Goal: Task Accomplishment & Management: Manage account settings

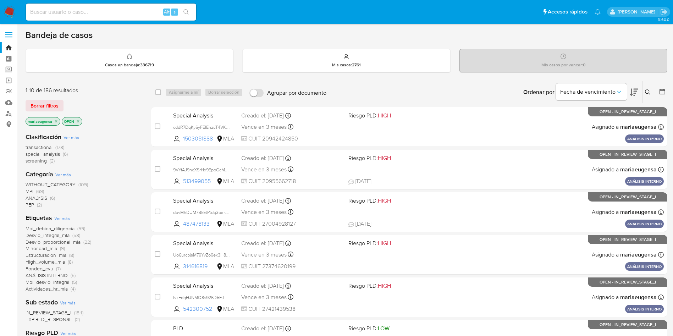
click at [196, 99] on div "select-all-cases-checkbox Asignarme a mí Borrar selección Agrupar por documento…" at bounding box center [409, 92] width 516 height 22
click at [141, 11] on input at bounding box center [111, 11] width 170 height 9
paste input "gumfuOttB5ilAXA7RmjosTlm"
type input "gumfuOttB5ilAXA7RmjosTlm"
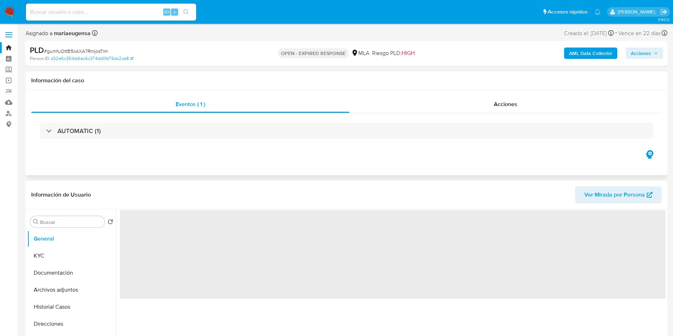
select select "10"
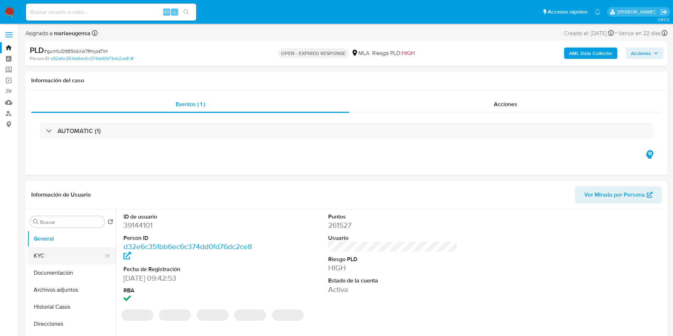
click at [43, 252] on button "KYC" at bounding box center [68, 255] width 83 height 17
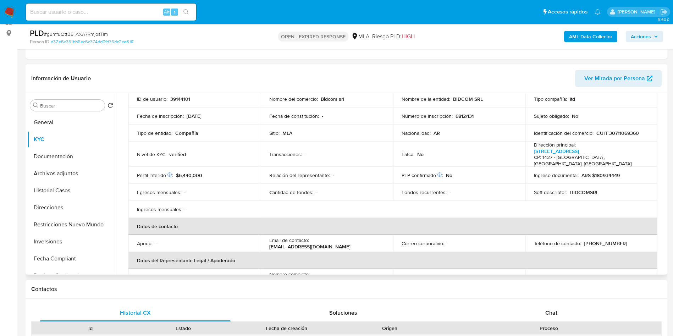
scroll to position [160, 0]
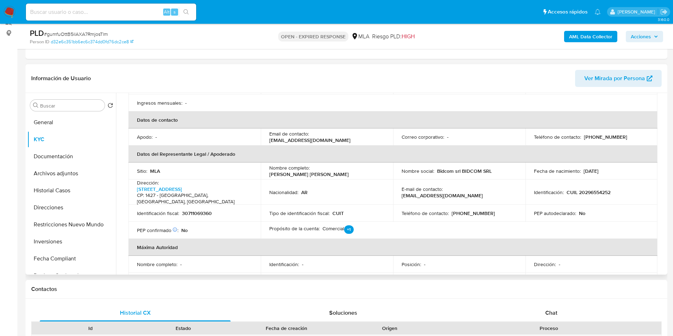
drag, startPoint x: 342, startPoint y: 134, endPoint x: 264, endPoint y: 135, distance: 78.4
click at [264, 135] on td "Email de contacto : juanpablonunezlosada@gmail.com" at bounding box center [327, 136] width 132 height 17
drag, startPoint x: 344, startPoint y: 124, endPoint x: 347, endPoint y: 129, distance: 5.9
click at [345, 128] on td "Email de contacto : juanpablonunezlosada@gmail.com" at bounding box center [327, 136] width 132 height 17
click at [350, 135] on div "Email de contacto : juanpablonunezlosada@gmail.com" at bounding box center [326, 136] width 115 height 13
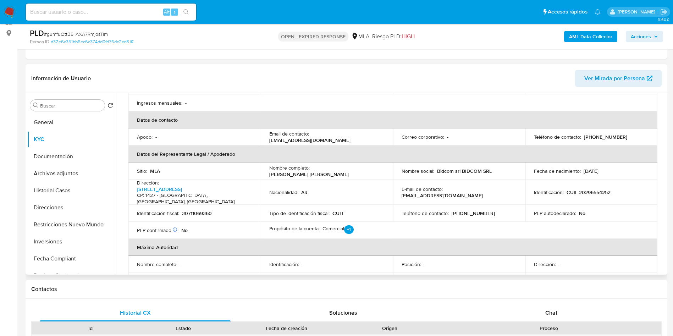
drag, startPoint x: 333, startPoint y: 133, endPoint x: 260, endPoint y: 132, distance: 73.4
click at [261, 132] on td "Email de contacto : juanpablonunezlosada@gmail.com" at bounding box center [327, 136] width 132 height 17
copy p "juanpablonunezlosada@gmail.com"
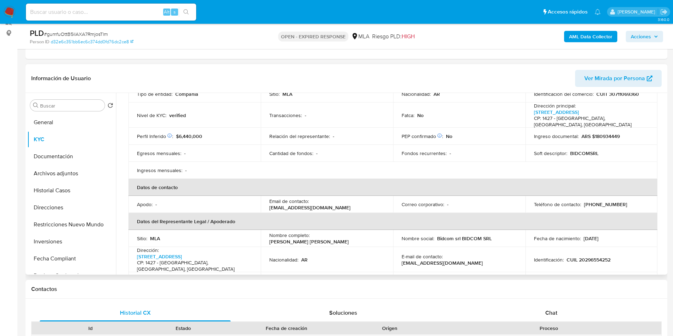
scroll to position [106, 0]
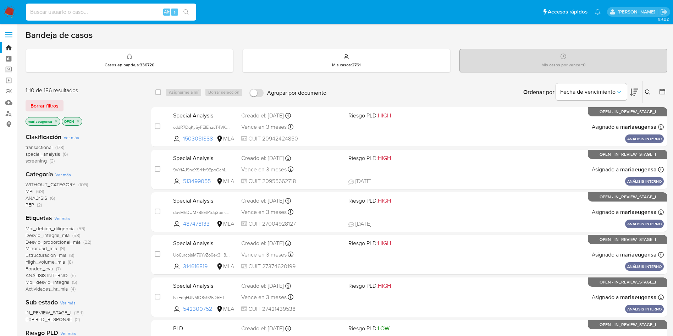
click at [136, 13] on input at bounding box center [111, 11] width 170 height 9
paste input "IlkWyj8apkgzZl1OK5DDqavt"
type input "IlkWyj8apkgzZl1OK5DDqavt"
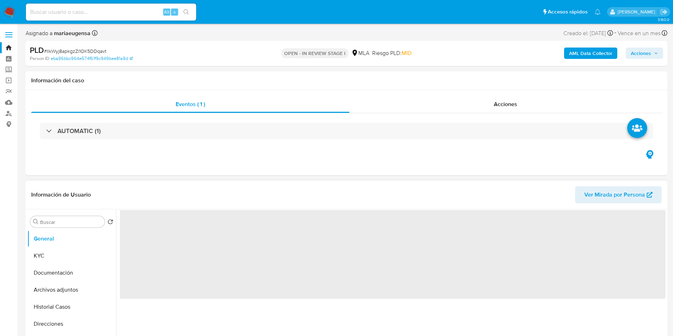
select select "10"
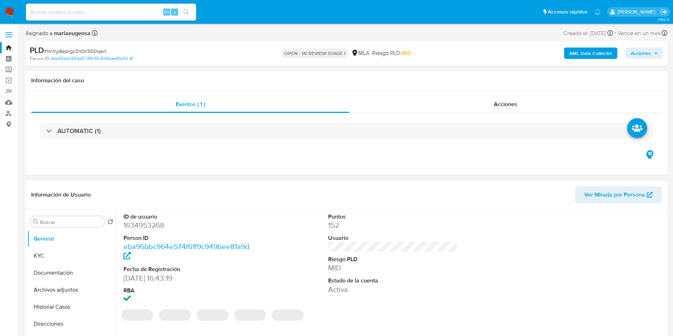
click at [139, 224] on dd "1634953268" at bounding box center [187, 225] width 129 height 10
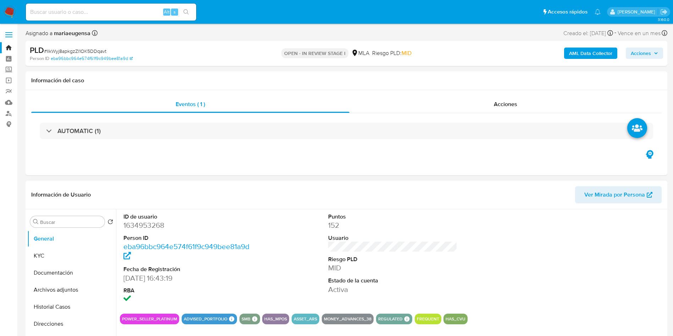
click at [151, 222] on dd "1634953268" at bounding box center [187, 225] width 129 height 10
copy dd "1634953268"
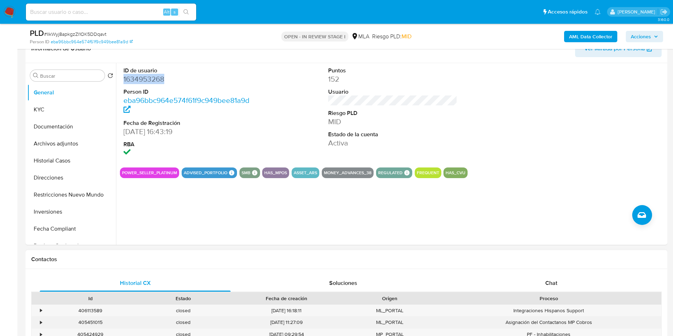
scroll to position [160, 0]
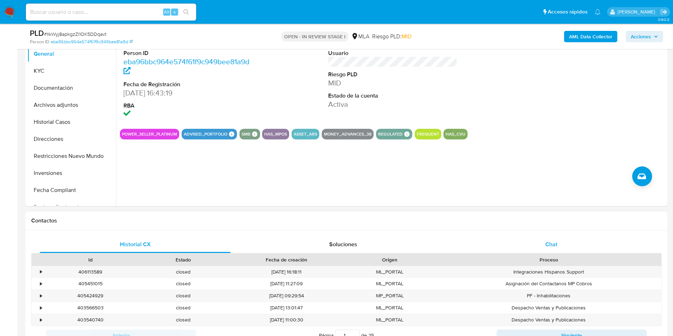
click at [552, 249] on div "Chat" at bounding box center [551, 244] width 191 height 17
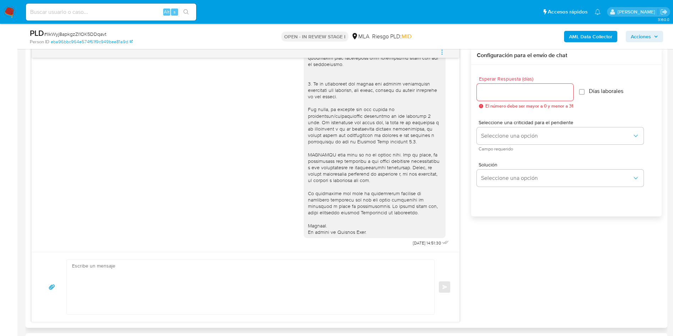
scroll to position [0, 0]
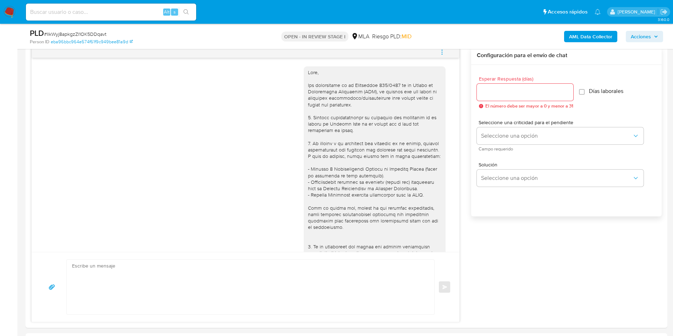
drag, startPoint x: 442, startPoint y: 50, endPoint x: 439, endPoint y: 52, distance: 4.1
click at [442, 50] on icon "menu-action" at bounding box center [442, 52] width 6 height 6
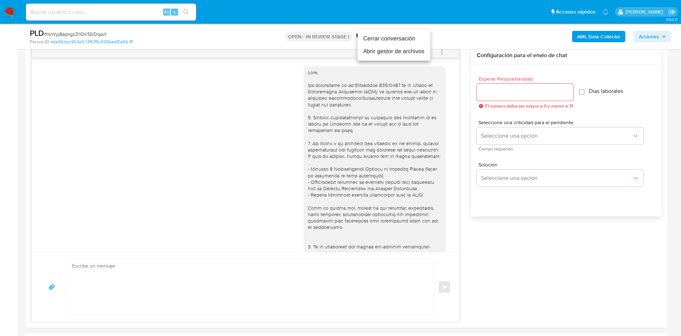
click at [412, 40] on li "Cerrar conversación" at bounding box center [393, 38] width 73 height 13
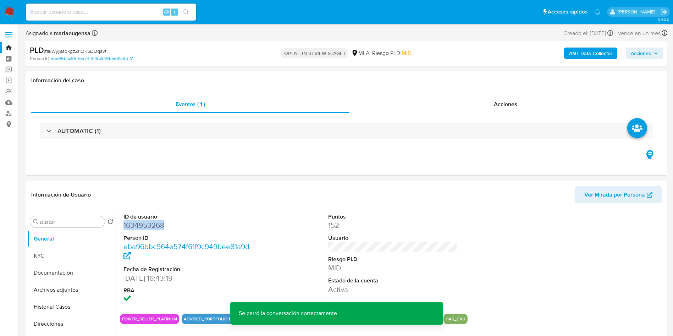
click at [565, 55] on button "AML Data Collector" at bounding box center [590, 53] width 53 height 11
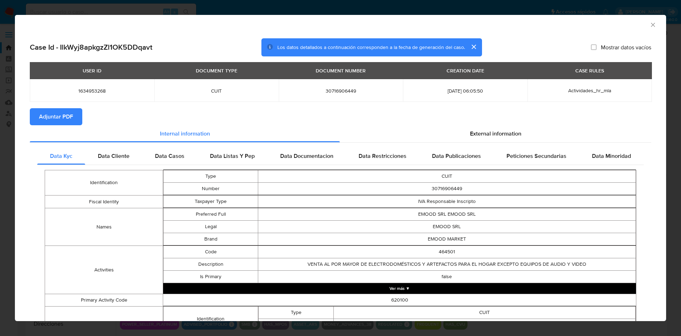
click at [51, 106] on div "USER ID DOCUMENT TYPE DOCUMENT NUMBER CREATION DATE CASE RULES 1634953268 CUIT …" at bounding box center [340, 85] width 621 height 46
click at [64, 123] on span "Adjuntar PDF" at bounding box center [56, 117] width 34 height 16
drag, startPoint x: 647, startPoint y: 20, endPoint x: 588, endPoint y: 35, distance: 61.1
click at [647, 20] on div "AML Data Collector" at bounding box center [340, 24] width 651 height 18
click at [649, 25] on icon "Cerrar ventana" at bounding box center [652, 24] width 7 height 7
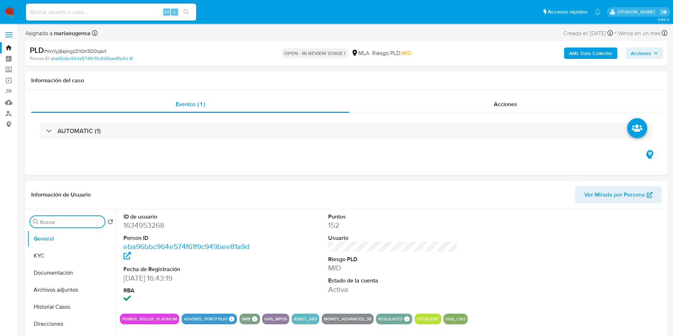
click at [68, 220] on input "Buscar" at bounding box center [71, 222] width 62 height 6
type input "arc"
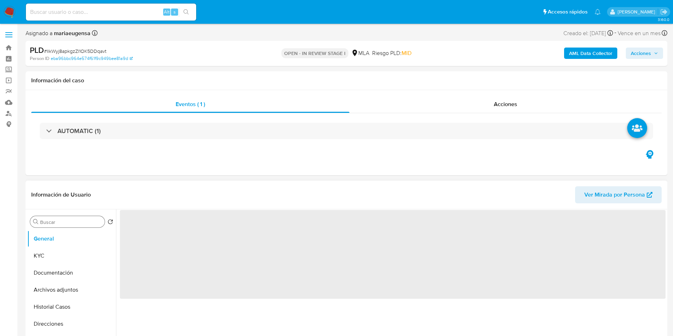
click at [65, 222] on input "Buscar" at bounding box center [71, 222] width 62 height 6
type input "a"
select select "10"
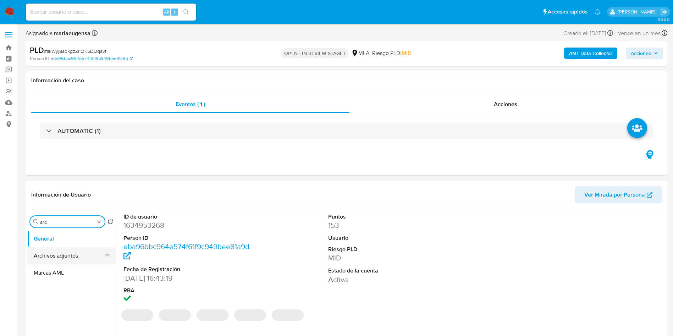
type input "arc"
click at [65, 249] on button "Archivos adjuntos" at bounding box center [71, 255] width 89 height 17
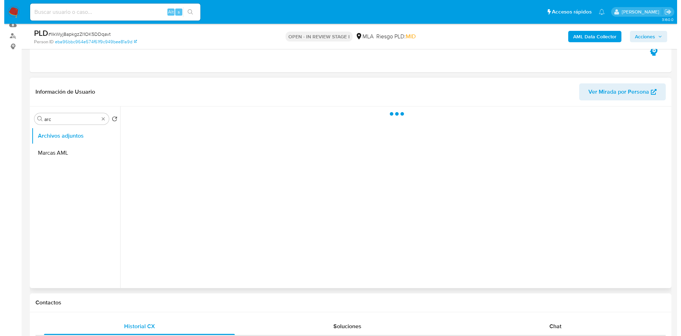
scroll to position [80, 0]
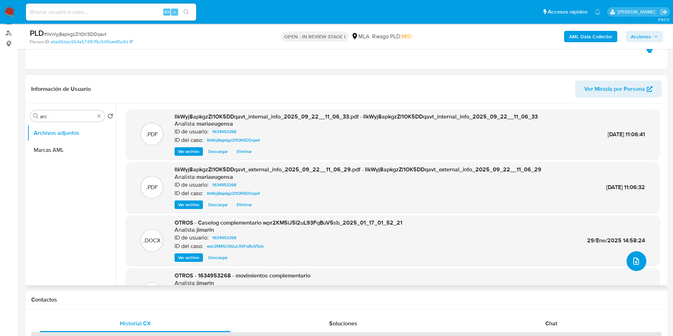
click at [631, 260] on icon "upload-file" at bounding box center [635, 261] width 9 height 9
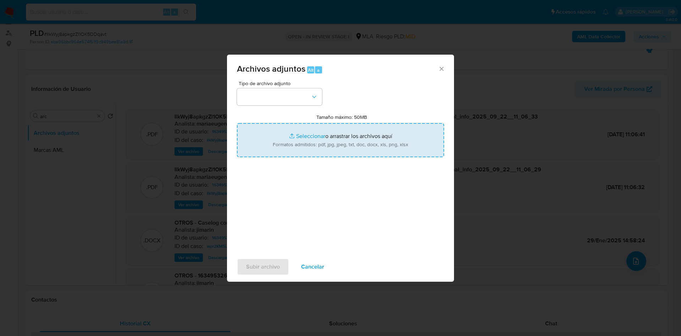
click at [314, 129] on input "Tamaño máximo: 50MB Seleccionar archivos" at bounding box center [340, 140] width 207 height 34
type input "C:\fakepath\Caselog IlkWyj8apkgzZl1OK5DDqavt_2025_09_18_03_26_29.docx"
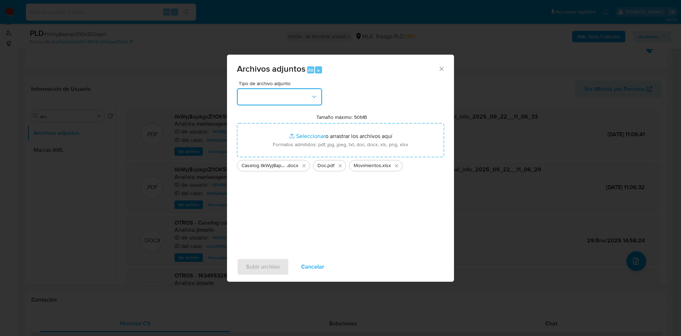
click at [264, 97] on button "button" at bounding box center [279, 96] width 85 height 17
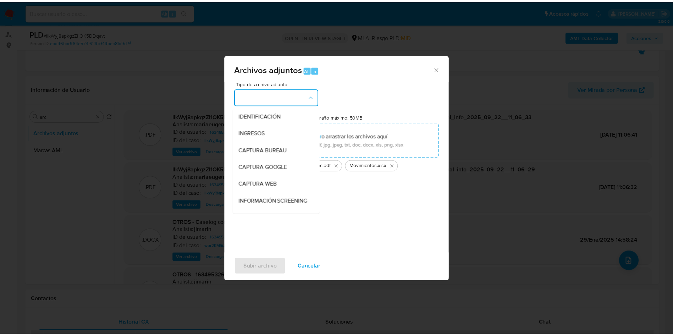
scroll to position [106, 0]
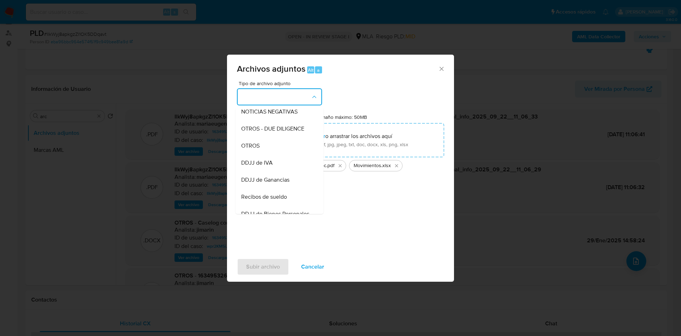
click at [262, 154] on div "OTROS" at bounding box center [277, 145] width 72 height 17
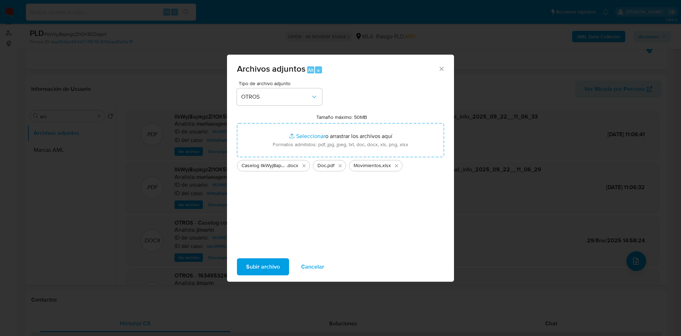
click at [253, 259] on span "Subir archivo" at bounding box center [263, 267] width 34 height 16
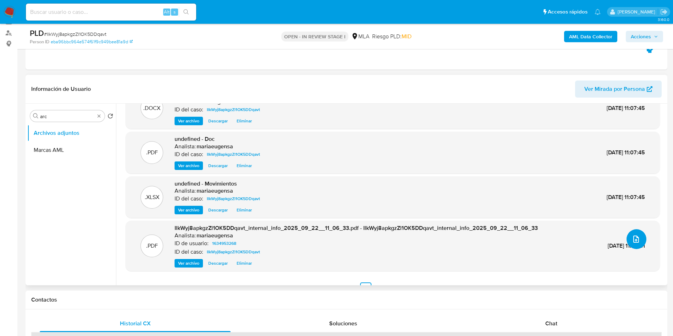
scroll to position [34, 0]
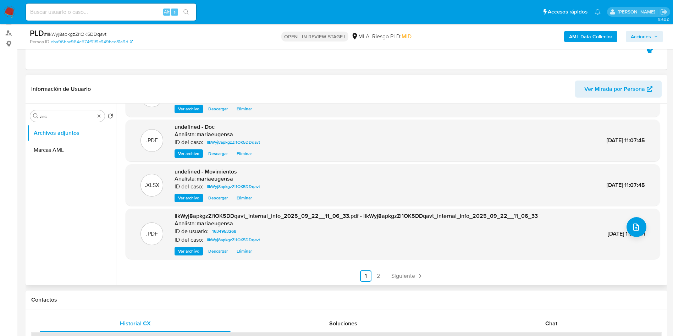
drag, startPoint x: 563, startPoint y: 320, endPoint x: 608, endPoint y: 273, distance: 65.7
click at [567, 315] on div "Chat" at bounding box center [551, 323] width 191 height 17
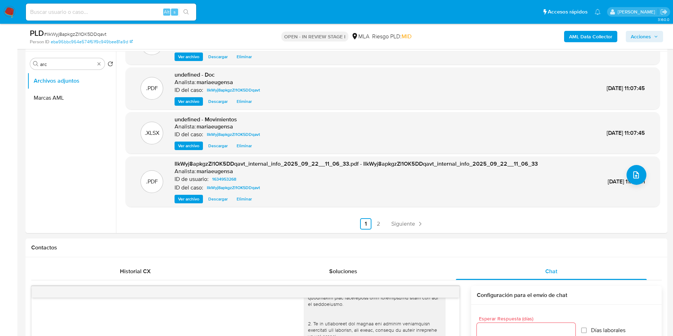
scroll to position [96, 0]
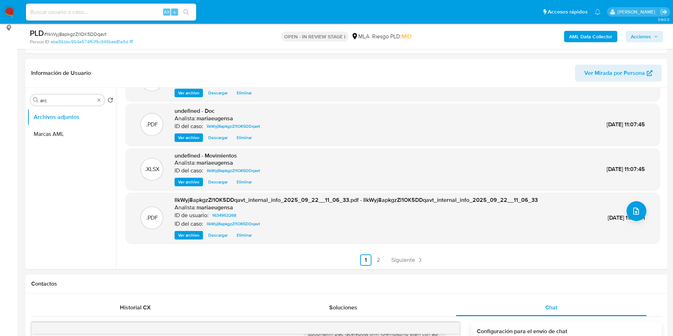
click at [640, 37] on span "Acciones" at bounding box center [640, 36] width 20 height 11
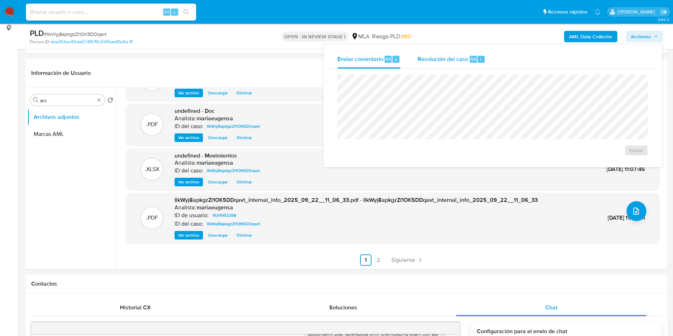
click at [476, 56] on div "Alt r" at bounding box center [476, 59] width 15 height 7
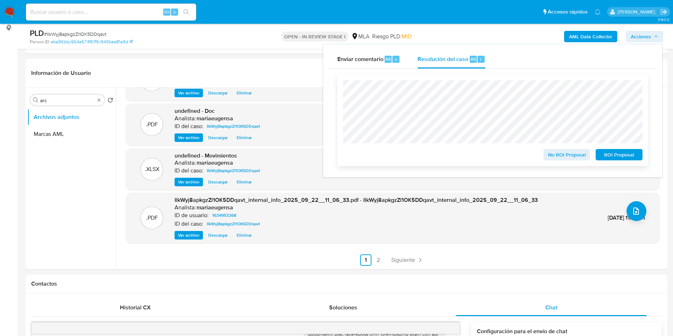
click at [548, 156] on span "No ROI Proposal" at bounding box center [566, 155] width 37 height 10
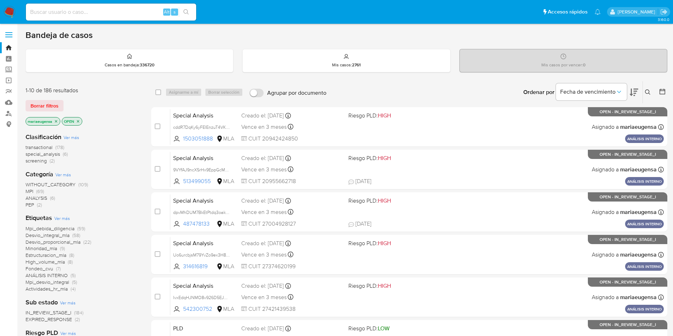
click at [646, 90] on icon at bounding box center [648, 92] width 6 height 6
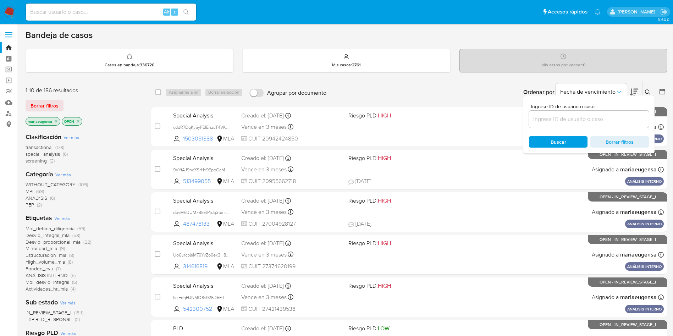
click at [608, 126] on div at bounding box center [589, 119] width 120 height 17
click at [611, 121] on input at bounding box center [589, 119] width 120 height 9
paste input "5VEWHsvB28VUZb3pMWrtjE96"
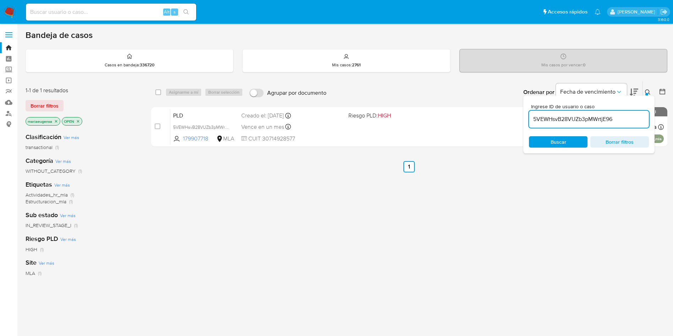
drag, startPoint x: 647, startPoint y: 91, endPoint x: 381, endPoint y: 102, distance: 266.5
click at [641, 93] on div "Ordenar por Fecha de vencimiento No es posible ordenar los resultados mientras …" at bounding box center [498, 92] width 337 height 22
click at [645, 91] on icon at bounding box center [648, 92] width 6 height 6
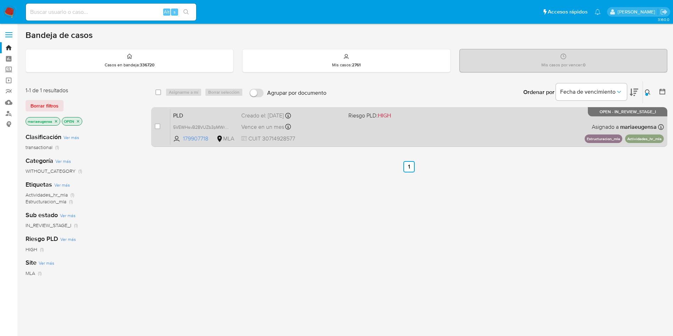
click at [200, 116] on span "PLD" at bounding box center [204, 114] width 62 height 9
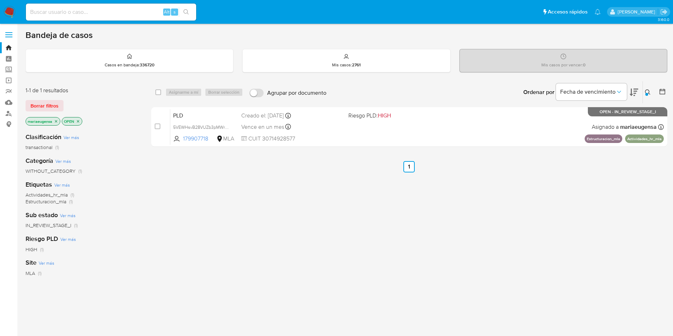
drag, startPoint x: 648, startPoint y: 91, endPoint x: 644, endPoint y: 95, distance: 5.0
click at [648, 91] on icon at bounding box center [648, 92] width 6 height 6
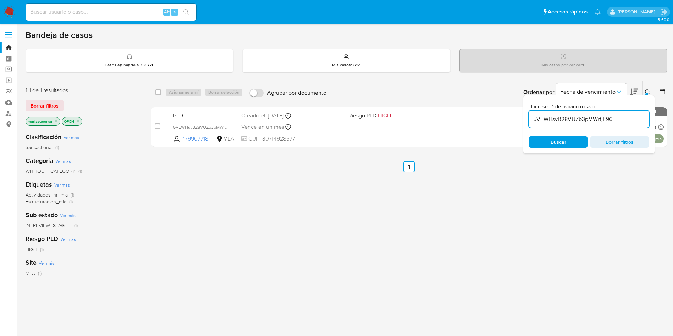
click at [599, 118] on input "5VEWHsvB28VUZb3pMWrtjE96" at bounding box center [589, 119] width 120 height 9
click at [647, 90] on icon at bounding box center [648, 92] width 6 height 6
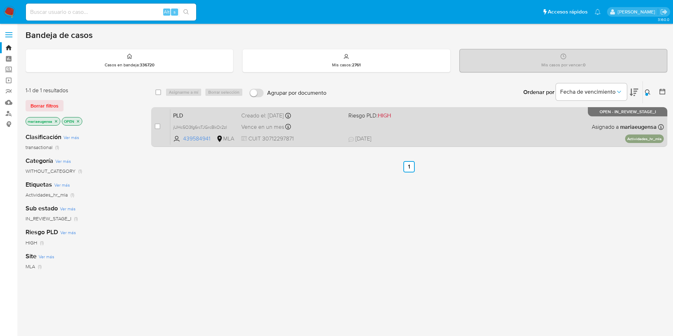
click at [191, 114] on span "PLD" at bounding box center [204, 114] width 62 height 9
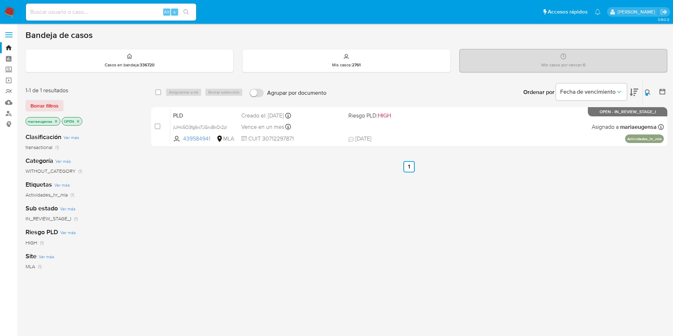
click at [647, 91] on icon at bounding box center [648, 92] width 6 height 6
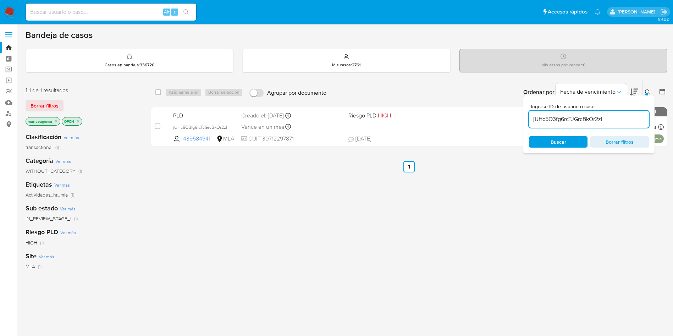
click at [626, 120] on input "jUHc5O3fg6rcTJGrcBkOr2zl" at bounding box center [589, 119] width 120 height 9
click at [649, 90] on icon at bounding box center [648, 92] width 6 height 6
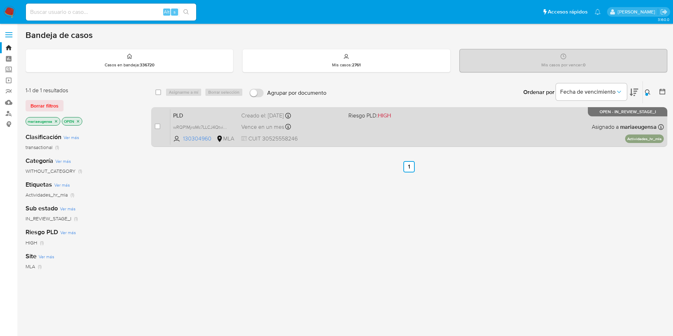
click at [207, 113] on span "PLD" at bounding box center [204, 114] width 62 height 9
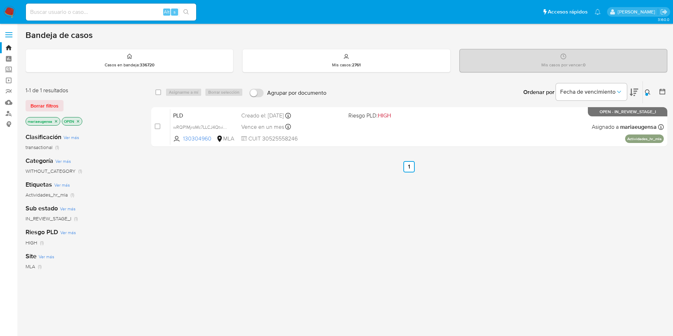
drag, startPoint x: 646, startPoint y: 91, endPoint x: 642, endPoint y: 97, distance: 7.2
click at [646, 91] on icon at bounding box center [648, 92] width 6 height 6
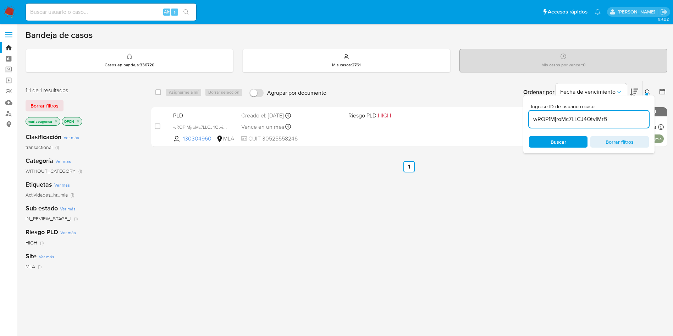
click at [615, 118] on input "wRQP1MjroMc7LLCJ4QtviMrB" at bounding box center [589, 119] width 120 height 9
type input "9pQlMUbrW6jllWlgl4pWTzch"
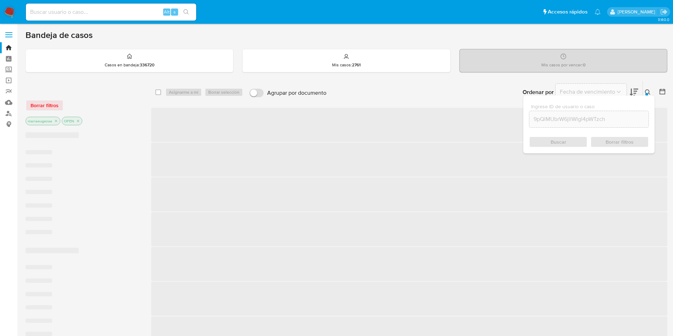
click at [648, 94] on icon at bounding box center [648, 92] width 6 height 6
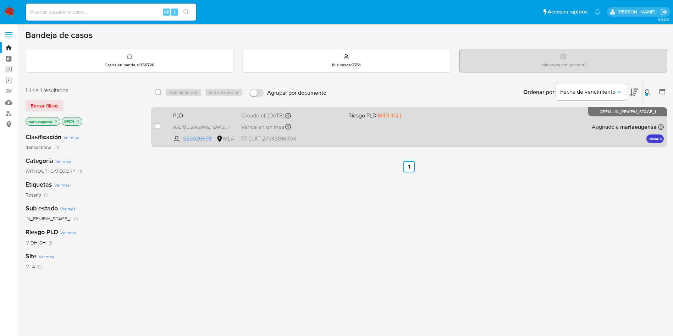
click at [201, 112] on span "PLD" at bounding box center [204, 114] width 62 height 9
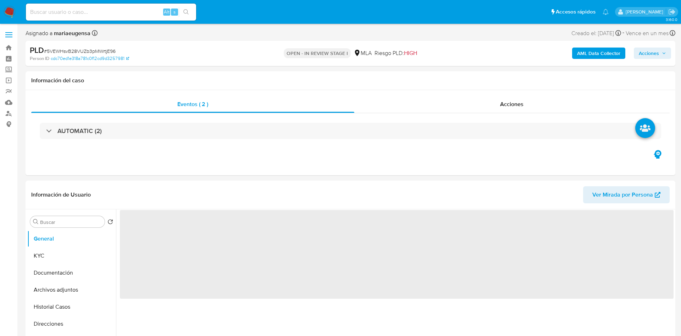
select select "10"
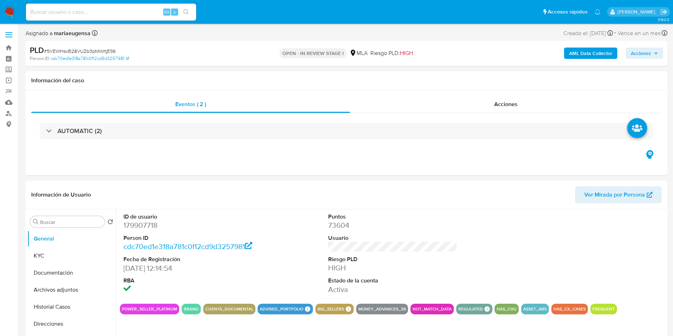
click at [85, 51] on span "# 5VEWHsvB28VUZb3pMWrtjE96" at bounding box center [80, 51] width 72 height 7
click at [85, 50] on span "# 5VEWHsvB28VUZb3pMWrtjE96" at bounding box center [80, 51] width 72 height 7
copy span "5VEWHsvB28VUZb3pMWrtjE96"
click at [132, 225] on dd "179907718" at bounding box center [187, 225] width 129 height 10
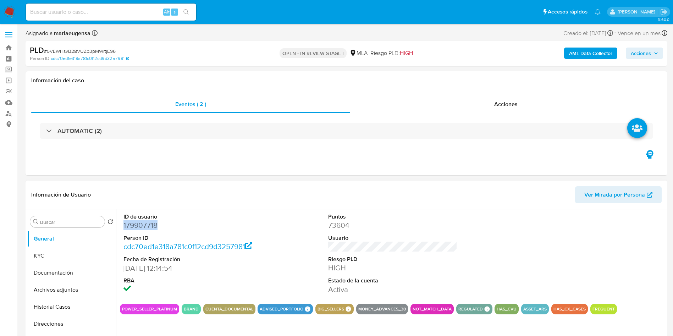
copy dd "179907718"
click at [65, 305] on button "Historial Casos" at bounding box center [68, 306] width 83 height 17
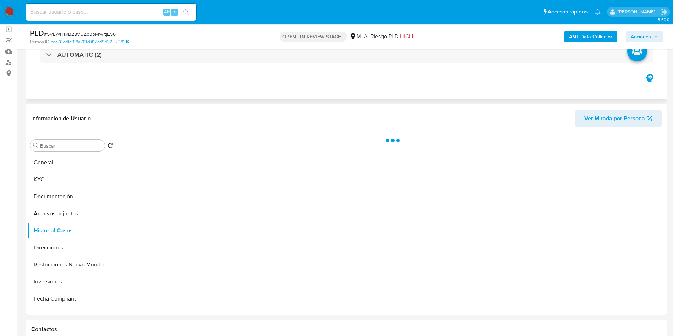
scroll to position [55, 0]
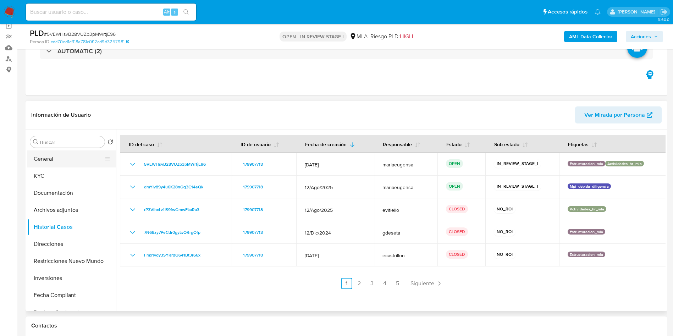
drag, startPoint x: 58, startPoint y: 161, endPoint x: 98, endPoint y: 160, distance: 40.1
click at [57, 161] on button "General" at bounding box center [68, 158] width 83 height 17
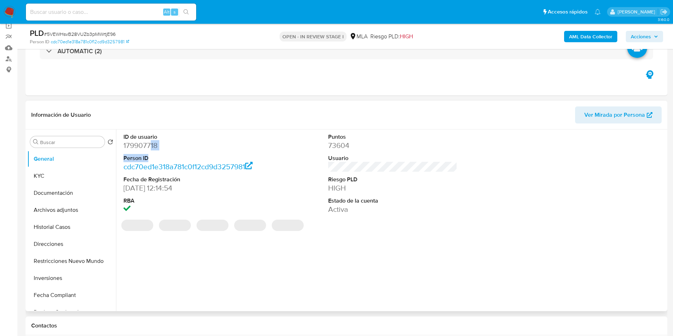
click at [150, 158] on dl "ID de usuario 179907718 Person ID cdc70ed1e318a781c0f12cd9d3257981 Fecha de Reg…" at bounding box center [187, 174] width 129 height 82
drag, startPoint x: 150, startPoint y: 158, endPoint x: 154, endPoint y: 155, distance: 5.0
click at [151, 158] on dt "Person ID" at bounding box center [187, 158] width 129 height 8
click at [157, 145] on dd "179907718" at bounding box center [187, 145] width 129 height 10
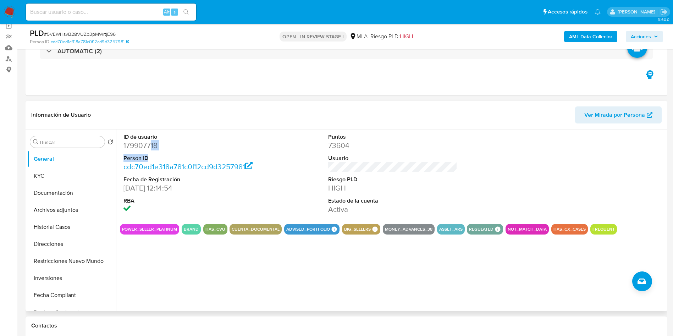
click at [154, 143] on dd "179907718" at bounding box center [187, 145] width 129 height 10
click at [152, 149] on dd "179907718" at bounding box center [187, 145] width 129 height 10
click at [145, 140] on dd "179907718" at bounding box center [187, 145] width 129 height 10
click at [145, 141] on dd "179907718" at bounding box center [187, 145] width 129 height 10
click at [143, 143] on dd "179907718" at bounding box center [187, 145] width 129 height 10
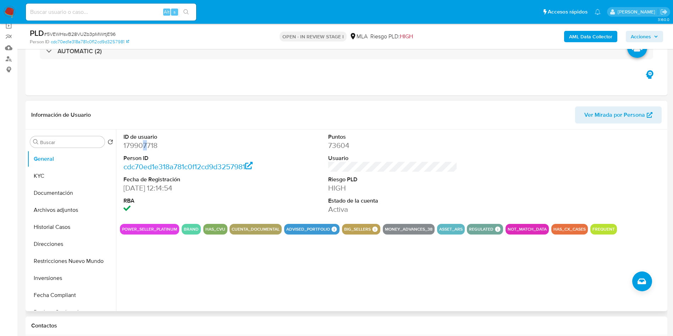
click at [143, 143] on dd "179907718" at bounding box center [187, 145] width 129 height 10
click at [143, 144] on dd "179907718" at bounding box center [187, 145] width 129 height 10
copy dd "179907718"
click at [459, 181] on div "Puntos 73604 Usuario Riesgo PLD HIGH Estado de la cuenta Activa" at bounding box center [392, 173] width 136 height 89
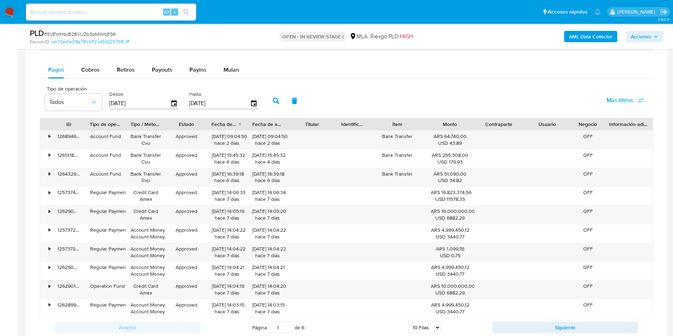
scroll to position [480, 0]
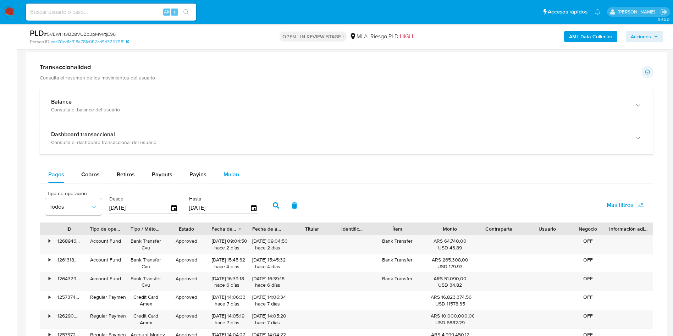
click at [233, 173] on span "Mulan" at bounding box center [231, 174] width 16 height 8
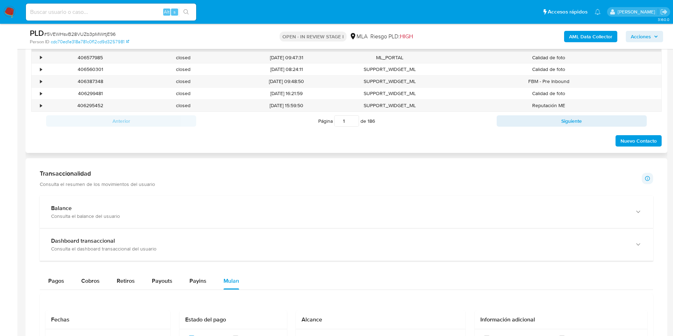
scroll to position [108, 0]
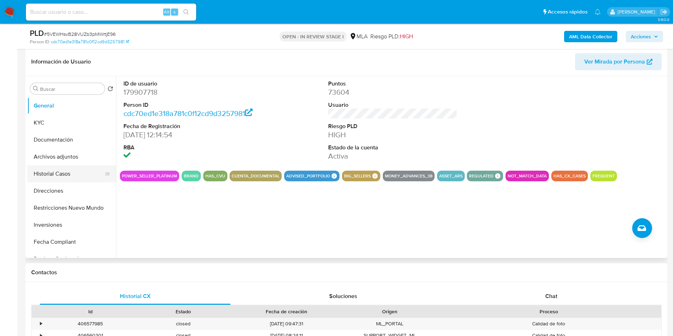
click at [72, 168] on button "Historial Casos" at bounding box center [68, 173] width 83 height 17
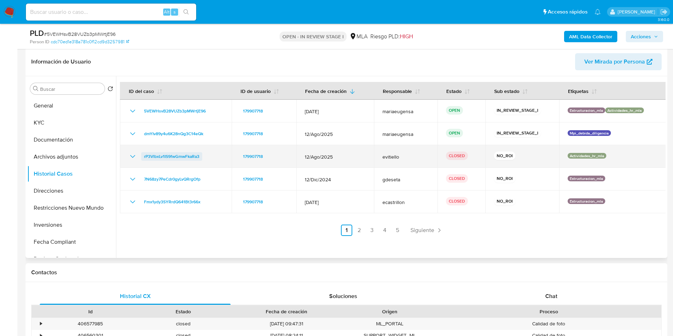
click at [175, 156] on span "rP3VlbxLv1IS9fwGmwFkaRa3" at bounding box center [171, 156] width 55 height 9
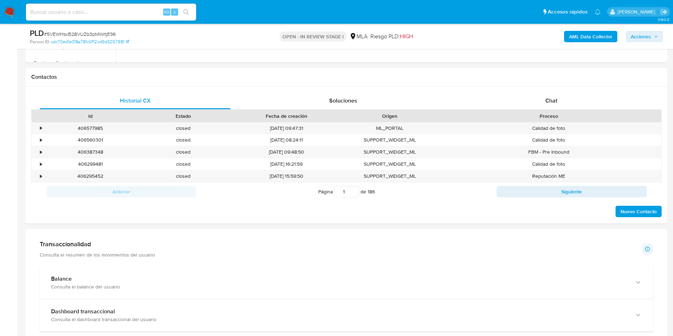
scroll to position [480, 0]
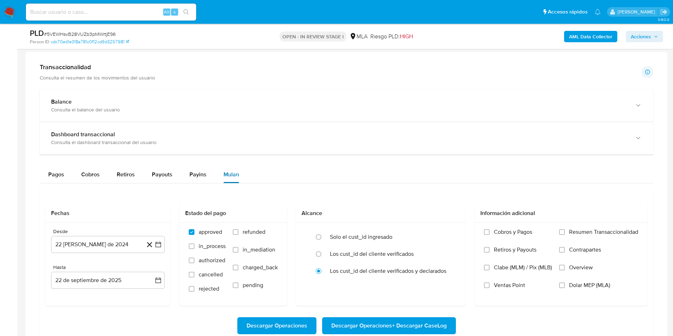
drag, startPoint x: 235, startPoint y: 173, endPoint x: 132, endPoint y: 252, distance: 130.0
click at [229, 180] on div "Mulan" at bounding box center [231, 174] width 16 height 17
click at [114, 243] on button "22 de agosto de 2024" at bounding box center [107, 244] width 113 height 17
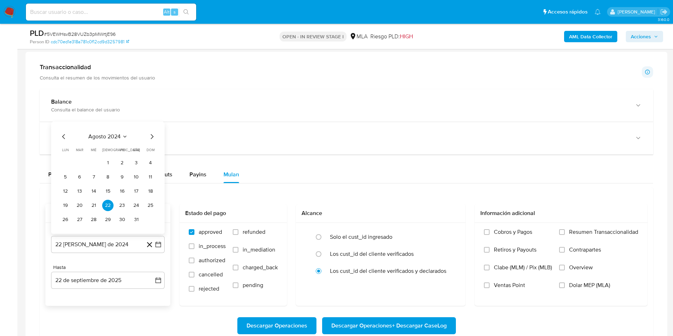
click at [106, 135] on span "agosto 2024" at bounding box center [104, 136] width 32 height 7
drag, startPoint x: 65, startPoint y: 127, endPoint x: 124, endPoint y: 130, distance: 59.6
click at [124, 130] on div "2024" at bounding box center [107, 128] width 95 height 9
click at [113, 129] on icon "Seleccionar mes y año" at bounding box center [115, 129] width 6 height 6
click at [152, 135] on icon "Mes siguiente" at bounding box center [152, 136] width 3 height 5
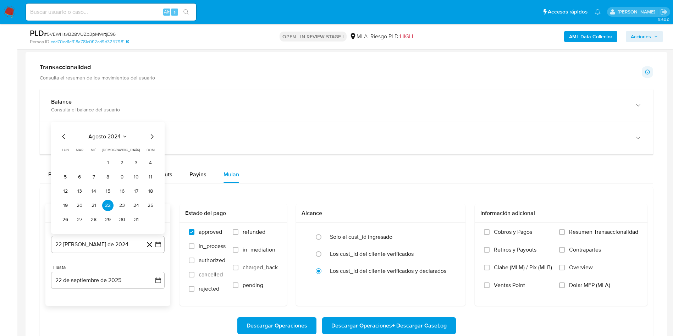
click at [152, 147] on span "dom" at bounding box center [150, 149] width 8 height 5
drag, startPoint x: 152, startPoint y: 135, endPoint x: 149, endPoint y: 123, distance: 12.4
click at [152, 134] on span "dom" at bounding box center [150, 135] width 8 height 5
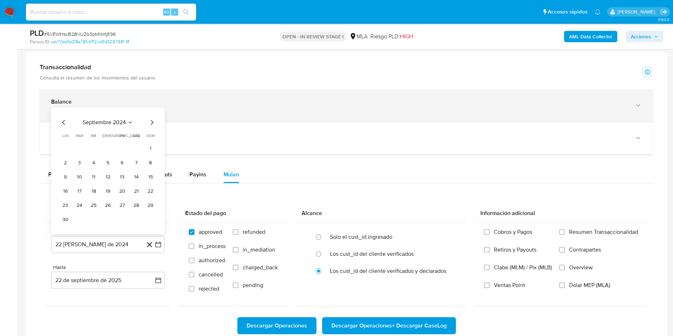
click at [150, 120] on icon "Mes siguiente" at bounding box center [151, 122] width 9 height 9
click at [150, 120] on div "Balance Consulta el balance del usuario" at bounding box center [346, 105] width 613 height 32
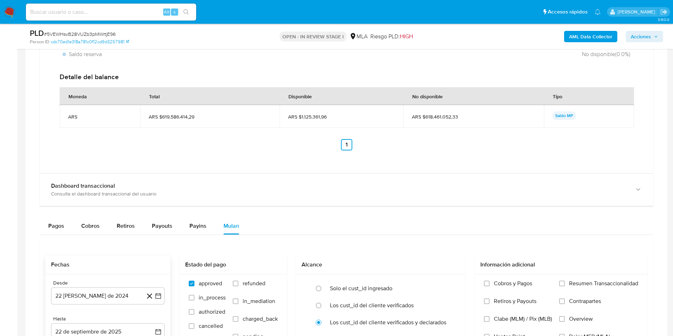
scroll to position [746, 0]
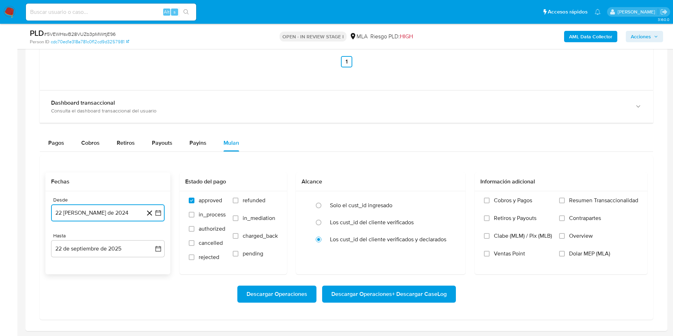
click at [126, 213] on button "22 de agosto de 2024" at bounding box center [107, 212] width 113 height 17
click at [123, 105] on icon "Seleccionar mes y año" at bounding box center [125, 105] width 6 height 6
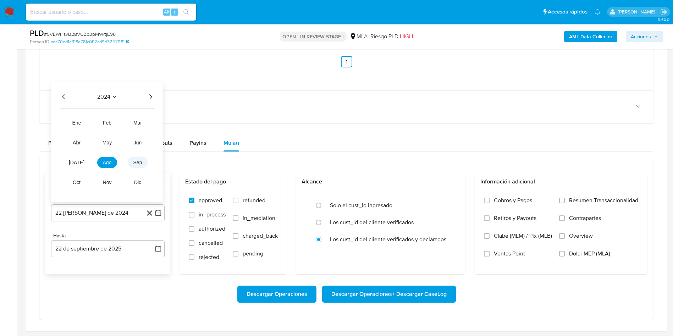
click at [140, 165] on button "sep" at bounding box center [138, 162] width 20 height 11
click at [149, 87] on icon "Mes siguiente" at bounding box center [151, 91] width 9 height 9
click at [149, 104] on icon "Mes siguiente" at bounding box center [151, 105] width 9 height 9
click at [152, 89] on icon "Mes siguiente" at bounding box center [151, 91] width 9 height 9
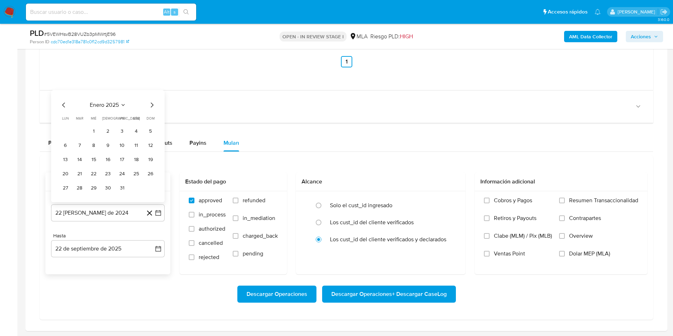
click at [155, 108] on icon "Mes siguiente" at bounding box center [151, 105] width 9 height 9
click at [153, 106] on icon "Mes siguiente" at bounding box center [151, 105] width 9 height 9
click at [153, 106] on span "dom" at bounding box center [150, 103] width 8 height 5
click at [153, 93] on icon "Mes siguiente" at bounding box center [151, 91] width 9 height 9
click at [152, 104] on icon "Mes siguiente" at bounding box center [151, 105] width 9 height 9
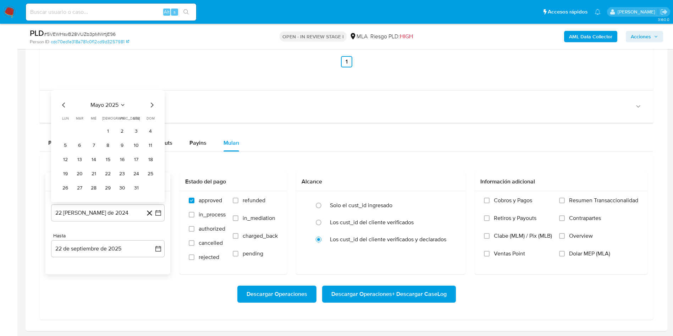
click at [152, 104] on icon "Mes siguiente" at bounding box center [151, 105] width 9 height 9
click at [154, 92] on icon "Mes siguiente" at bounding box center [151, 91] width 9 height 9
click at [153, 103] on icon "Mes siguiente" at bounding box center [151, 105] width 9 height 9
click at [121, 132] on button "1" at bounding box center [121, 131] width 11 height 11
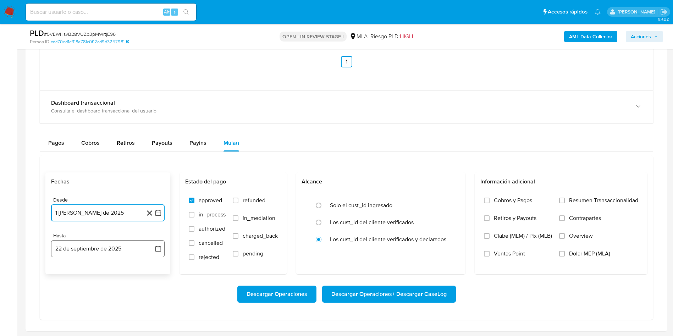
click at [104, 253] on button "22 de septiembre de 2025" at bounding box center [107, 248] width 113 height 17
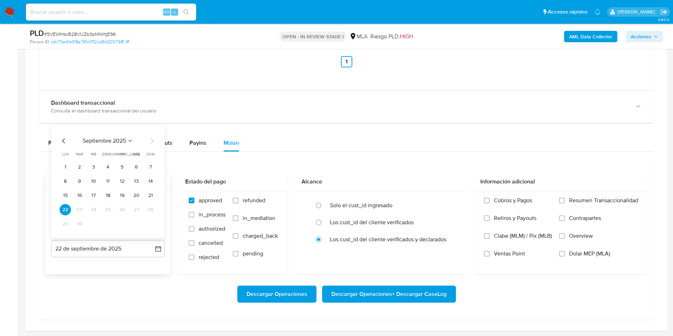
click at [66, 141] on icon "Mes anterior" at bounding box center [64, 140] width 9 height 9
click at [151, 226] on button "31" at bounding box center [150, 223] width 11 height 11
click at [250, 200] on span "refunded" at bounding box center [253, 200] width 23 height 7
click at [238, 200] on input "refunded" at bounding box center [236, 200] width 6 height 6
click at [250, 201] on span "refunded" at bounding box center [253, 200] width 23 height 7
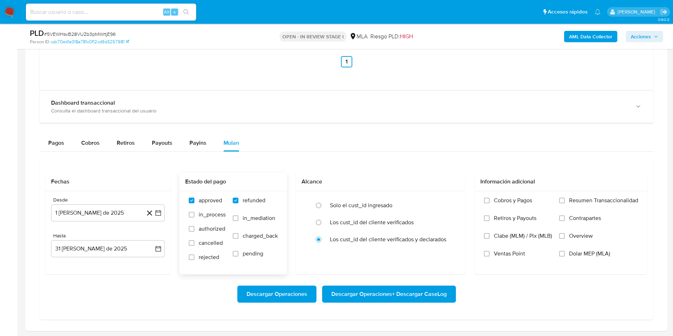
click at [238, 201] on input "refunded" at bounding box center [236, 200] width 6 height 6
checkbox input "false"
click at [571, 251] on span "Dolar MEP (MLA)" at bounding box center [589, 253] width 41 height 7
click at [564, 251] on input "Dolar MEP (MLA)" at bounding box center [562, 254] width 6 height 6
click at [364, 292] on span "Descargar Operaciones + Descargar CaseLog" at bounding box center [388, 294] width 115 height 16
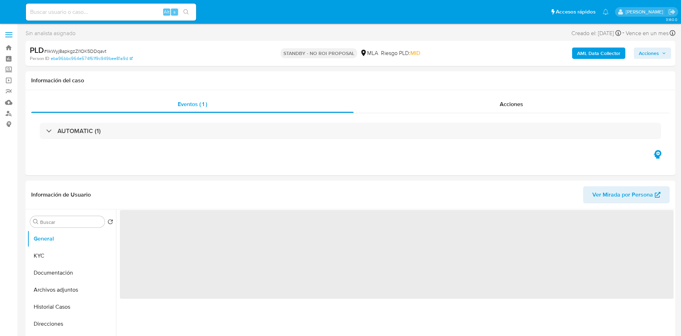
select select "10"
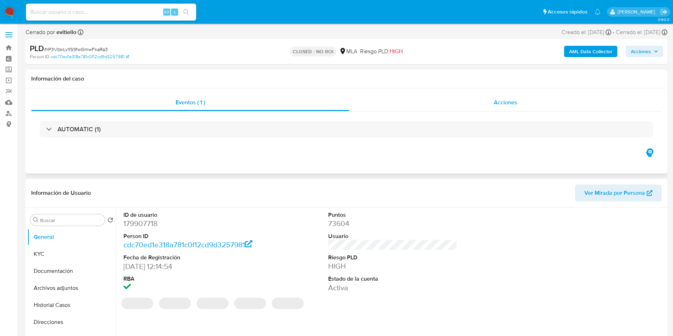
select select "10"
click at [470, 103] on div "Acciones" at bounding box center [505, 102] width 312 height 17
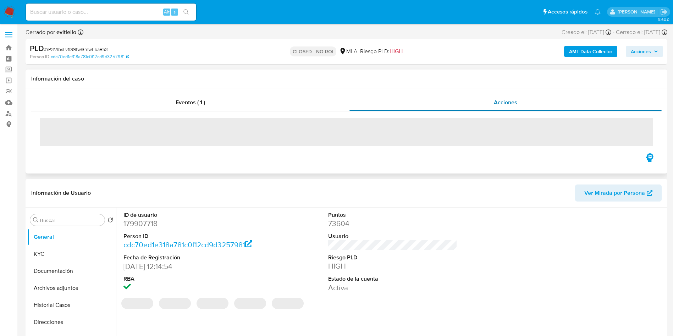
click at [475, 104] on div "Acciones" at bounding box center [505, 102] width 312 height 17
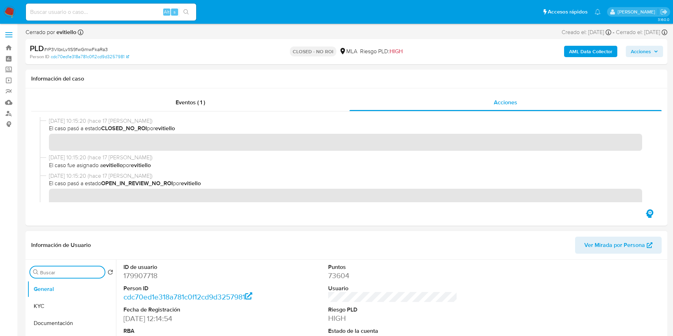
click at [74, 270] on input "Buscar" at bounding box center [71, 272] width 62 height 6
type input "arc"
drag, startPoint x: 65, startPoint y: 303, endPoint x: 145, endPoint y: 282, distance: 82.8
click at [71, 300] on button "Archivos adjuntos" at bounding box center [71, 305] width 89 height 17
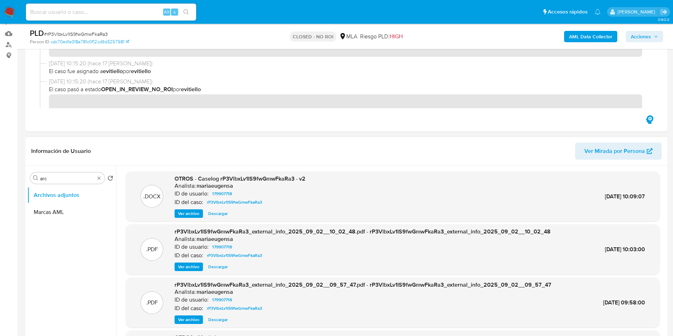
click at [188, 213] on span "Ver archivo" at bounding box center [188, 213] width 21 height 7
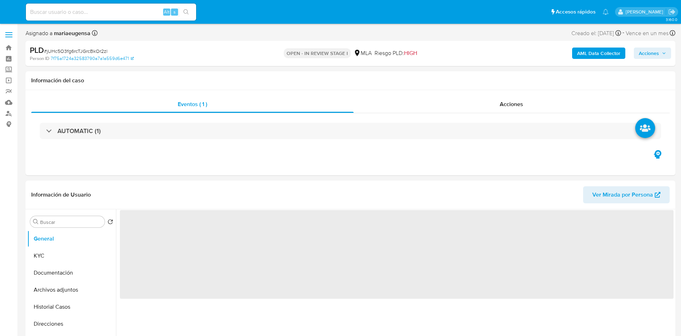
select select "10"
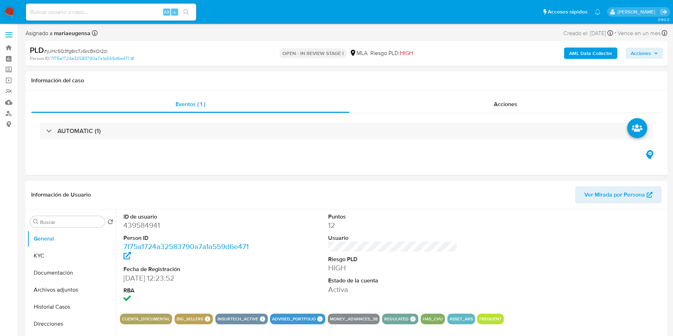
click at [148, 220] on dd "439584941" at bounding box center [187, 225] width 129 height 10
copy dd "439584941"
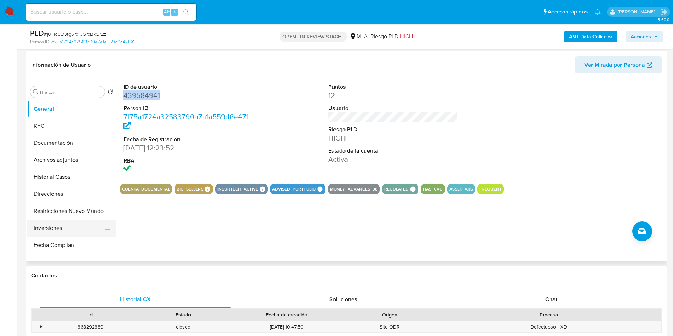
scroll to position [106, 0]
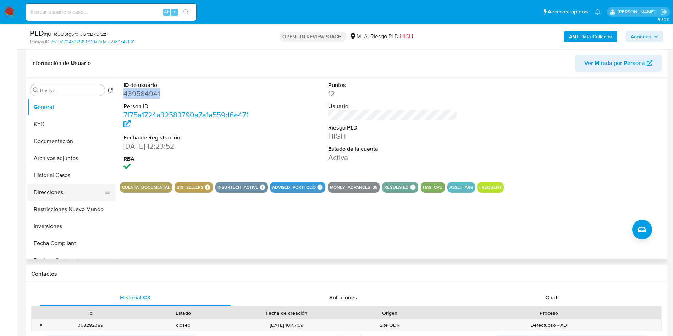
click at [67, 183] on button "Historial Casos" at bounding box center [71, 175] width 89 height 17
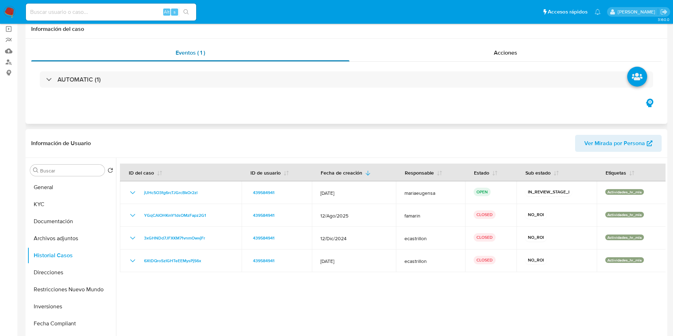
scroll to position [0, 0]
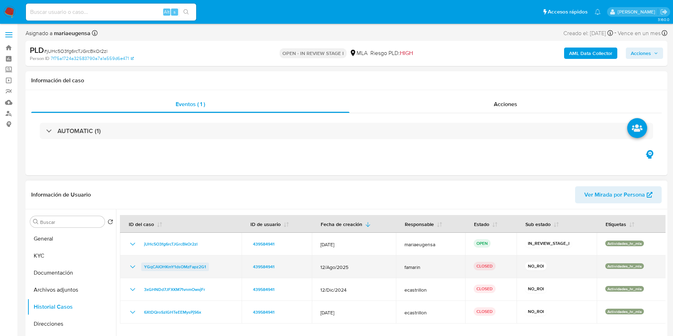
click at [184, 264] on span "YGqCAIOHKmY1dsOMzFapz2G1" at bounding box center [175, 266] width 62 height 9
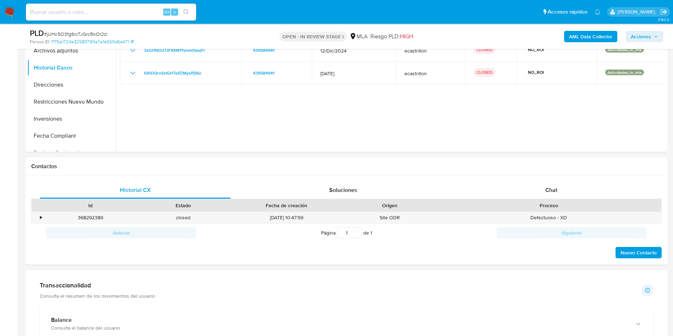
scroll to position [319, 0]
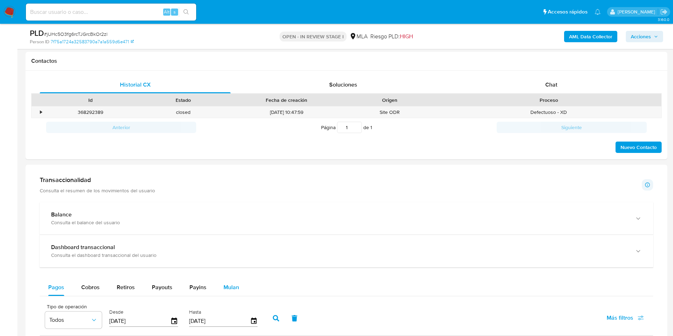
click at [225, 286] on span "Mulan" at bounding box center [231, 287] width 16 height 8
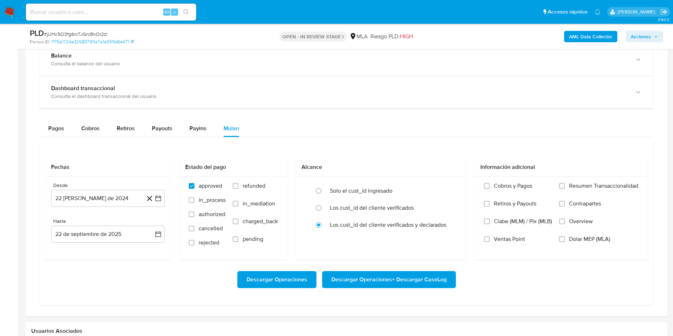
scroll to position [479, 0]
click at [116, 203] on button "22 [PERSON_NAME] de 2024" at bounding box center [107, 197] width 113 height 17
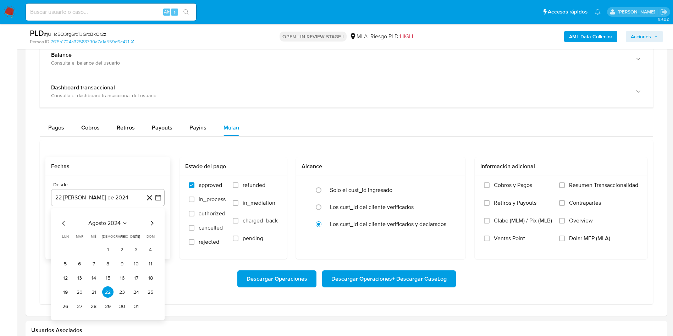
click at [116, 221] on span "agosto 2024" at bounding box center [104, 222] width 32 height 7
click at [149, 221] on icon "Año siguiente" at bounding box center [150, 223] width 9 height 9
click at [96, 287] on tr "ene feb mar abr may jun jul ago sep oct nov dic" at bounding box center [107, 278] width 81 height 71
click at [101, 288] on button "ago" at bounding box center [107, 288] width 20 height 11
click at [121, 250] on button "1" at bounding box center [121, 249] width 11 height 11
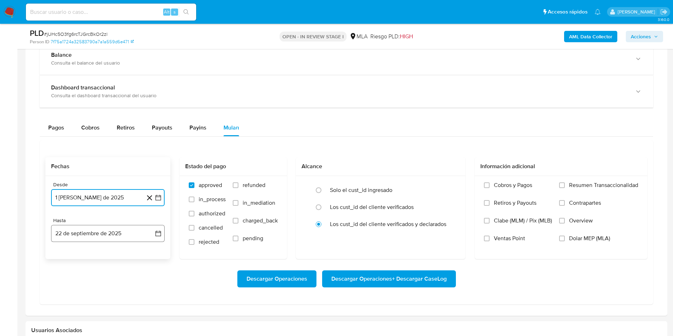
drag, startPoint x: 102, startPoint y: 234, endPoint x: 82, endPoint y: 229, distance: 21.1
click at [102, 234] on button "22 de septiembre de 2025" at bounding box center [107, 233] width 113 height 17
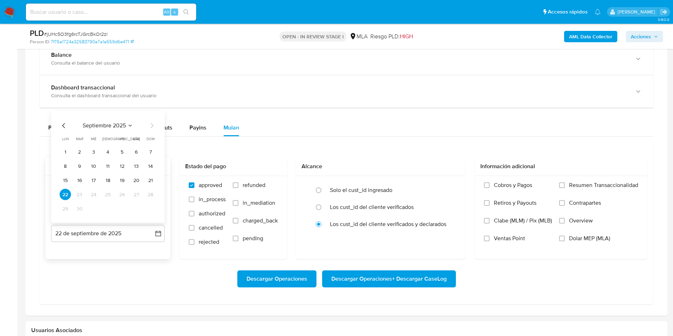
click at [64, 121] on icon "Mes anterior" at bounding box center [64, 125] width 9 height 9
click at [148, 209] on button "31" at bounding box center [150, 208] width 11 height 11
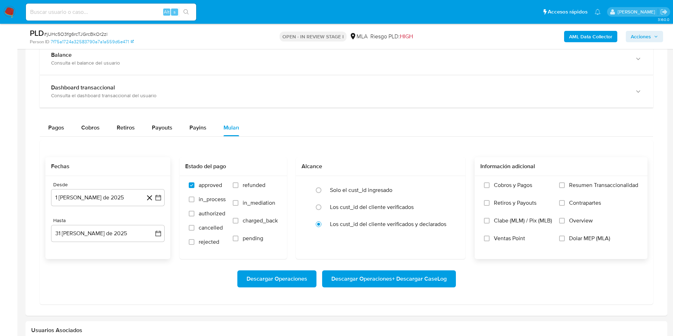
drag, startPoint x: 575, startPoint y: 240, endPoint x: 573, endPoint y: 243, distance: 4.3
click at [573, 243] on label "Dolar MEP (MLA)" at bounding box center [598, 244] width 79 height 18
click at [578, 237] on span "Dolar MEP (MLA)" at bounding box center [589, 238] width 41 height 7
click at [561, 239] on input "Dolar MEP (MLA)" at bounding box center [562, 238] width 6 height 6
click at [393, 279] on span "Descargar Operaciones + Descargar CaseLog" at bounding box center [388, 279] width 115 height 16
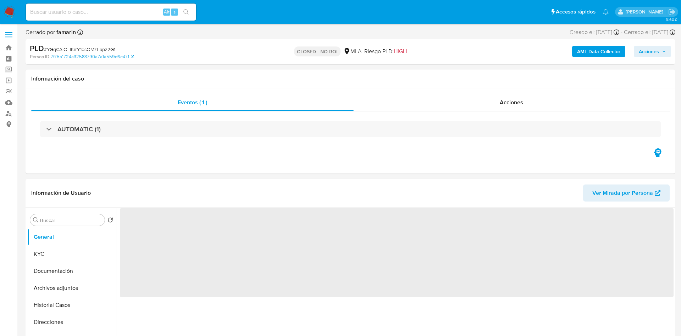
select select "10"
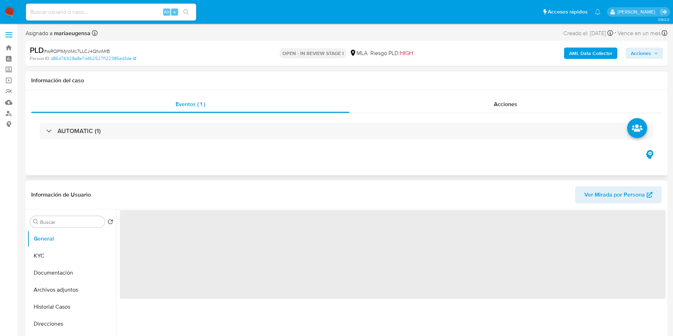
select select "10"
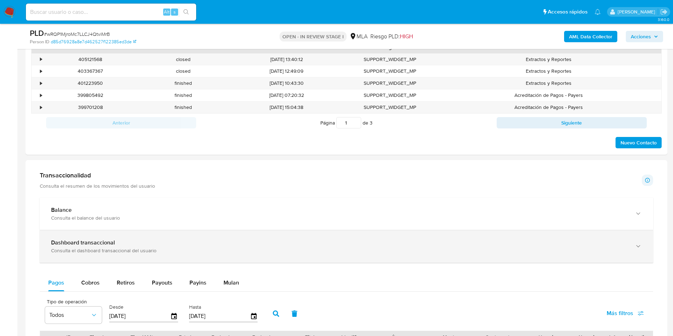
scroll to position [372, 0]
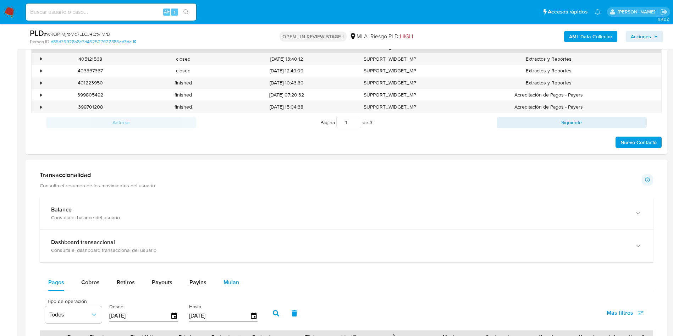
click at [229, 278] on div "Mulan" at bounding box center [231, 282] width 16 height 17
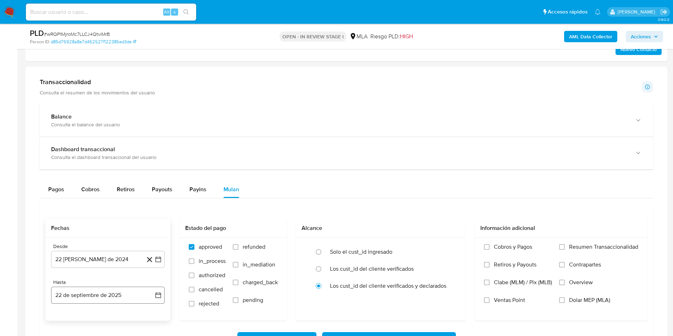
scroll to position [532, 0]
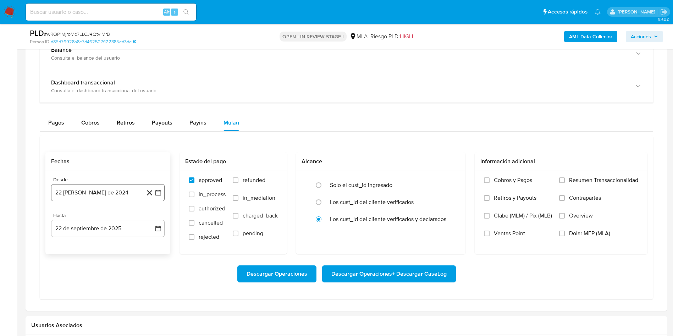
click at [112, 196] on button "22 [PERSON_NAME] de 2024" at bounding box center [107, 192] width 113 height 17
click at [102, 220] on span "agosto 2024" at bounding box center [104, 217] width 32 height 7
click at [148, 219] on icon "Año siguiente" at bounding box center [150, 218] width 9 height 9
click at [110, 283] on span "ago" at bounding box center [107, 284] width 9 height 6
drag, startPoint x: 123, startPoint y: 244, endPoint x: 117, endPoint y: 245, distance: 5.4
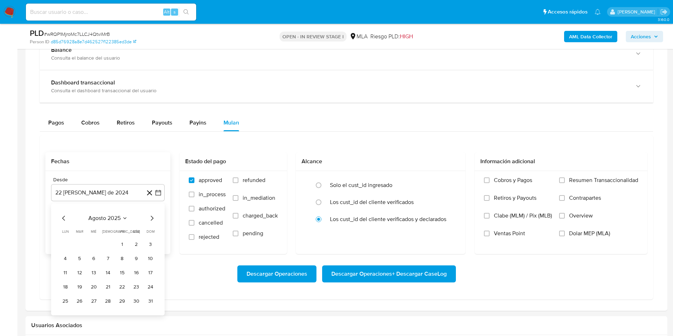
click at [120, 245] on button "1" at bounding box center [121, 244] width 11 height 11
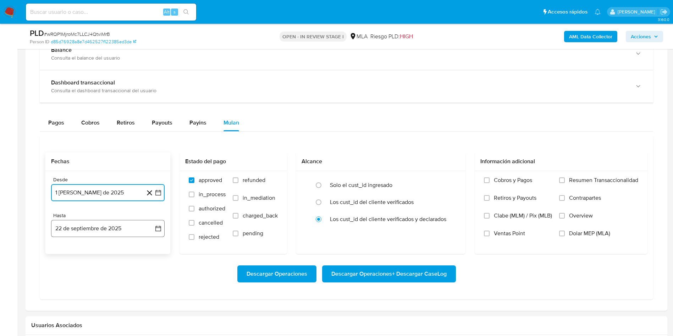
click at [101, 232] on button "22 de septiembre de 2025" at bounding box center [107, 228] width 113 height 17
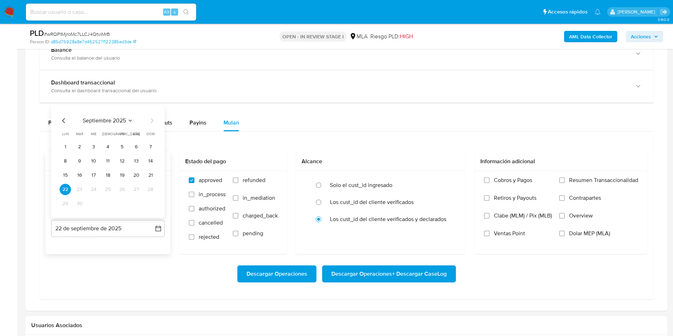
click at [64, 122] on icon "Mes anterior" at bounding box center [64, 120] width 9 height 9
click at [149, 208] on button "31" at bounding box center [150, 203] width 11 height 11
drag, startPoint x: 591, startPoint y: 236, endPoint x: 525, endPoint y: 245, distance: 66.9
click at [589, 235] on span "Dolar MEP (MLA)" at bounding box center [589, 233] width 41 height 7
drag, startPoint x: 564, startPoint y: 234, endPoint x: 467, endPoint y: 257, distance: 99.9
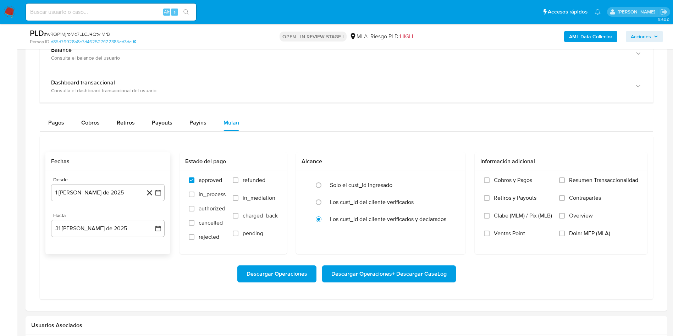
click at [555, 237] on div "Cobros y Pagos Retiros y Payouts Clabe (MLM) / Pix (MLB) Ventas Point Resumen T…" at bounding box center [560, 212] width 161 height 71
drag, startPoint x: 564, startPoint y: 234, endPoint x: 554, endPoint y: 237, distance: 10.1
click at [561, 234] on input "Dolar MEP (MLA)" at bounding box center [562, 233] width 6 height 6
click at [405, 273] on span "Descargar Operaciones + Descargar CaseLog" at bounding box center [388, 274] width 115 height 16
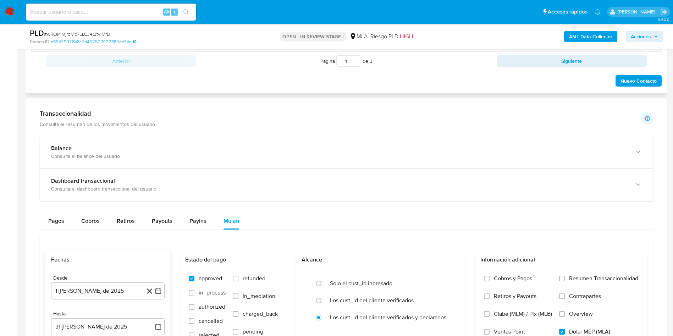
scroll to position [425, 0]
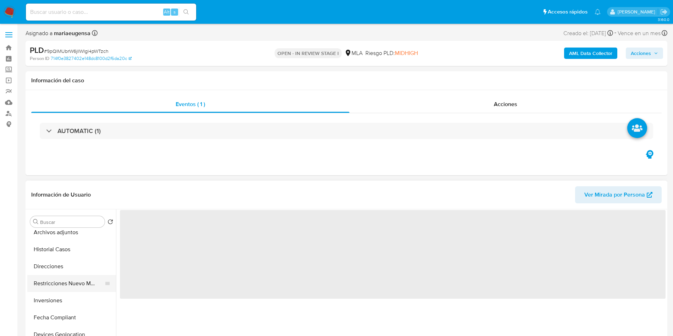
select select "10"
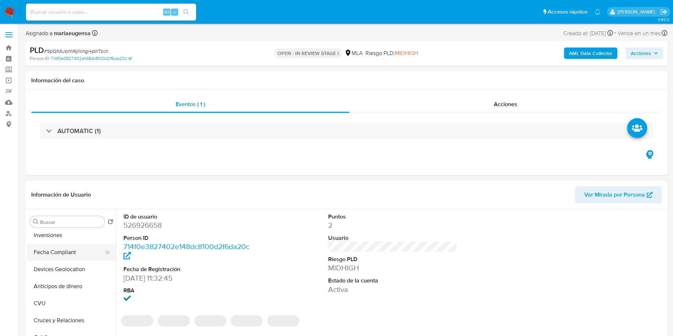
scroll to position [53, 0]
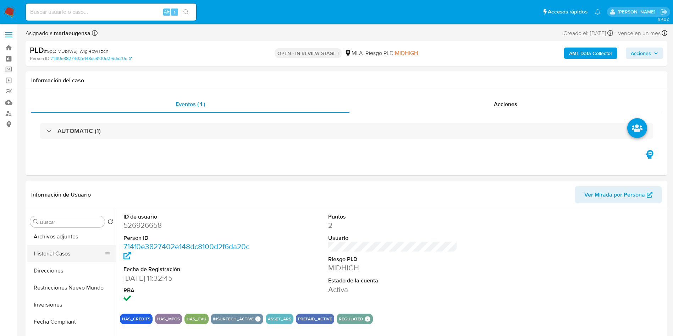
click at [58, 253] on button "Historial Casos" at bounding box center [68, 253] width 83 height 17
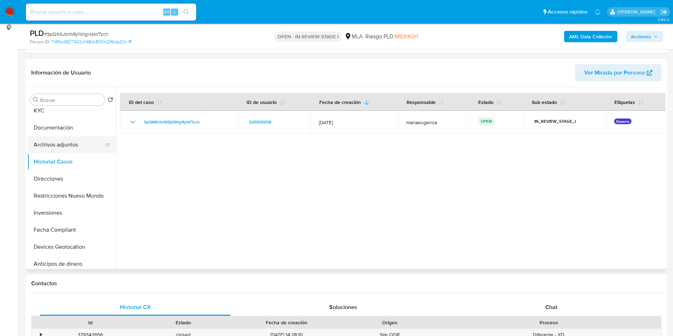
scroll to position [0, 0]
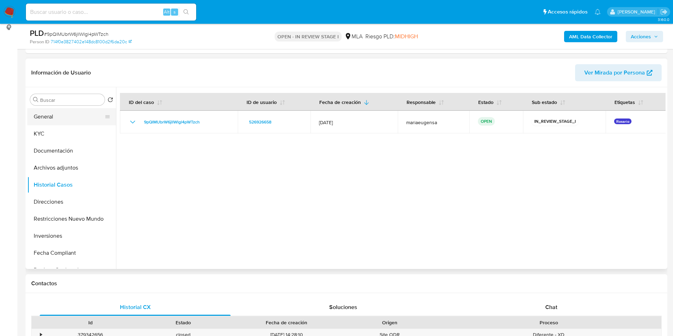
click at [72, 117] on button "General" at bounding box center [68, 116] width 83 height 17
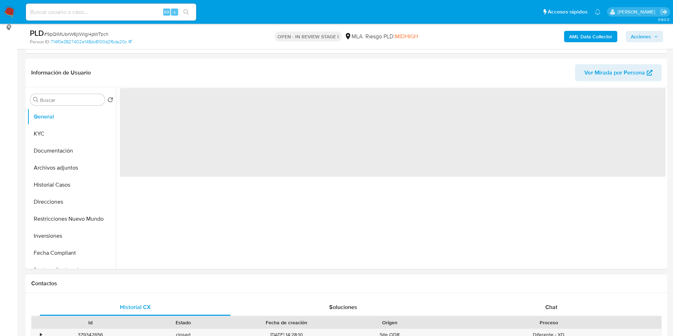
click at [564, 303] on div "Chat" at bounding box center [551, 307] width 191 height 17
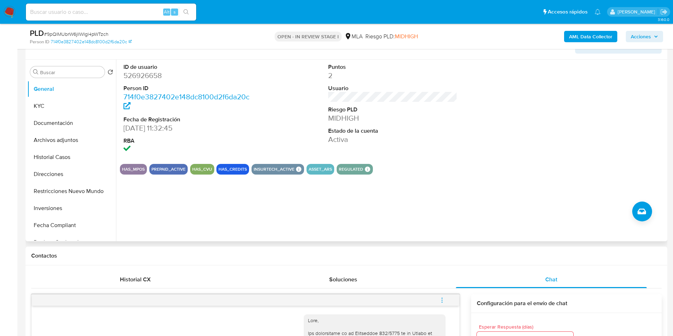
scroll to position [116, 0]
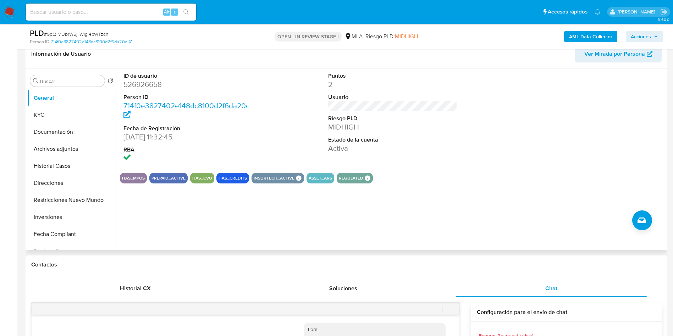
click at [136, 86] on dd "526926658" at bounding box center [187, 84] width 129 height 10
copy dd "526926658"
click at [79, 32] on span "# 9pQlMUbrW6jllWlgl4pWTzch" at bounding box center [76, 33] width 65 height 7
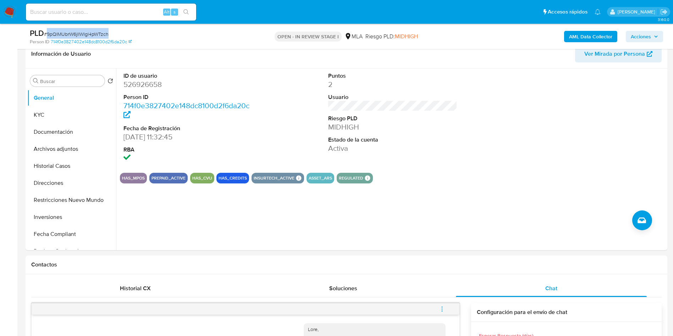
copy span "9pQlMUbrW6jllWlgl4pWTzch"
click at [140, 82] on dd "526926658" at bounding box center [187, 84] width 129 height 10
copy dd "526926658"
click at [140, 82] on dd "526926658" at bounding box center [187, 84] width 129 height 10
drag, startPoint x: 59, startPoint y: 112, endPoint x: 93, endPoint y: 116, distance: 33.9
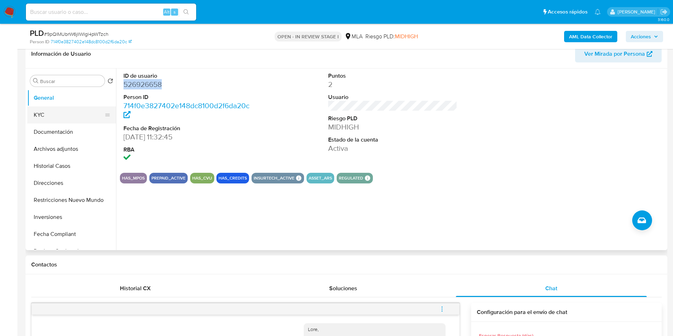
click at [61, 110] on button "KYC" at bounding box center [68, 114] width 83 height 17
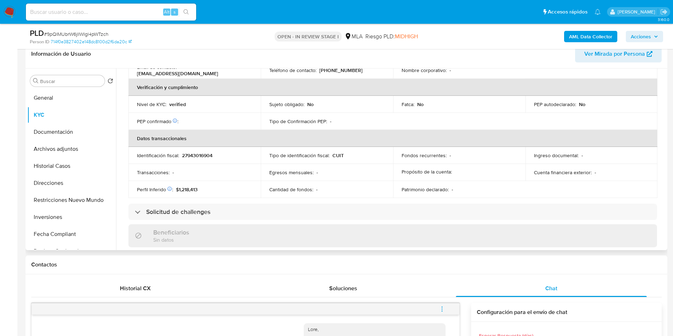
scroll to position [327, 0]
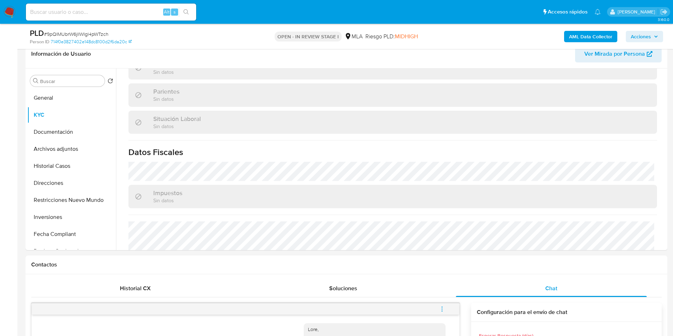
click at [593, 31] on b "AML Data Collector" at bounding box center [590, 36] width 43 height 11
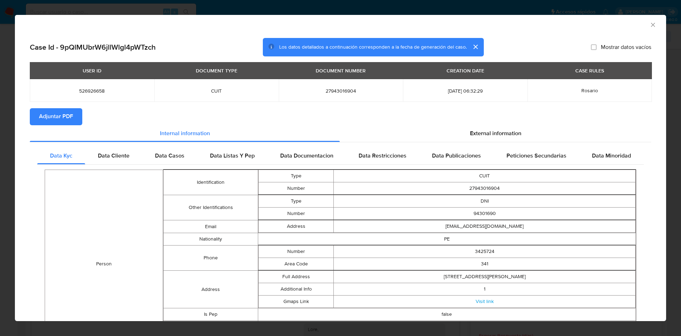
click at [649, 26] on icon "Cerrar ventana" at bounding box center [652, 24] width 7 height 7
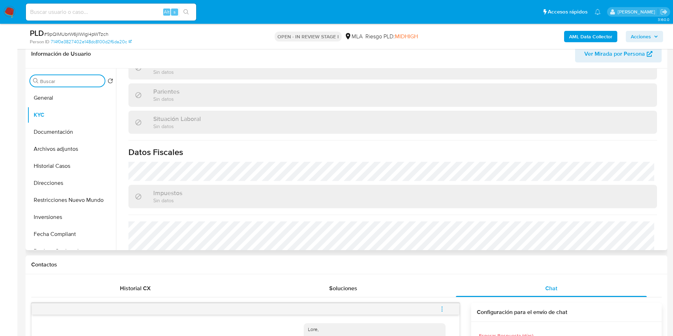
click at [41, 79] on input "Buscar" at bounding box center [71, 81] width 62 height 6
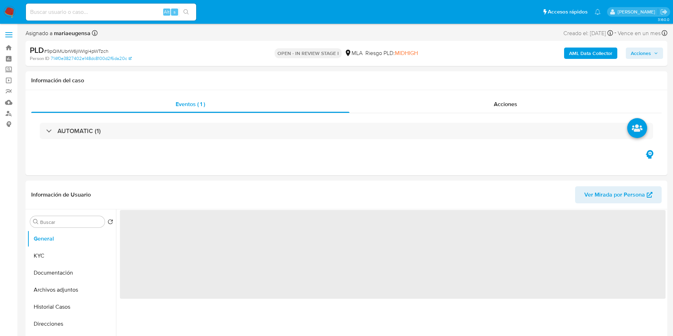
select select "10"
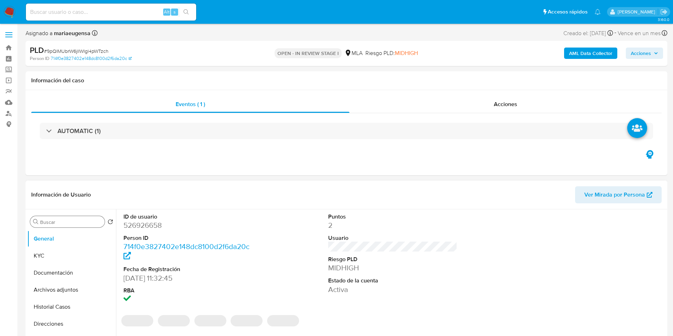
click at [45, 221] on input "Buscar" at bounding box center [71, 222] width 62 height 6
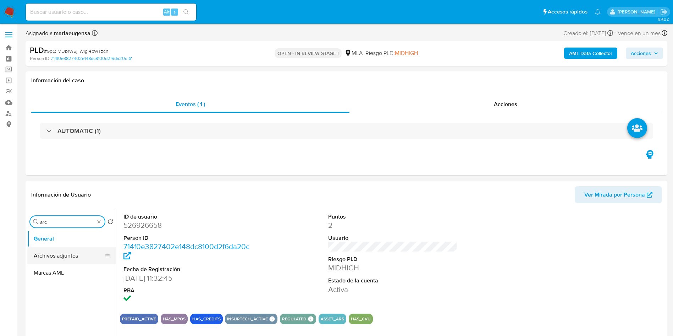
type input "arc"
click at [58, 251] on button "Archivos adjuntos" at bounding box center [68, 255] width 83 height 17
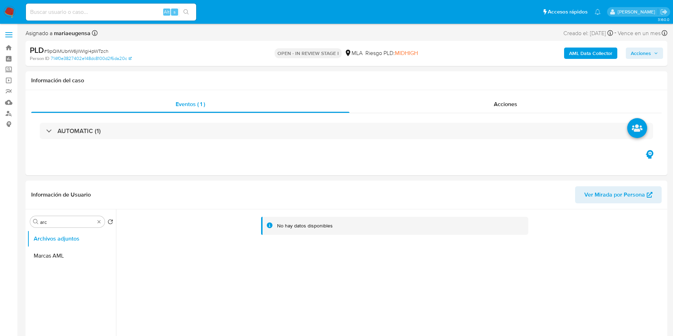
click at [593, 49] on b "AML Data Collector" at bounding box center [590, 53] width 43 height 11
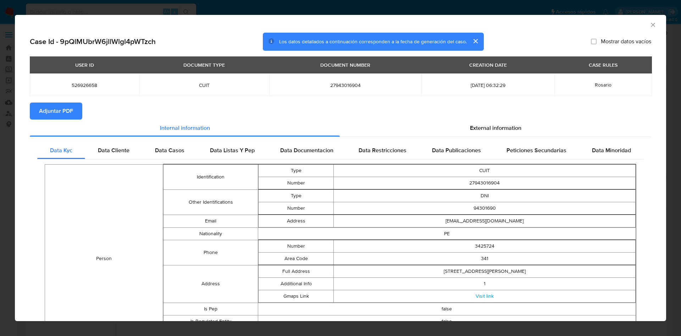
click at [651, 26] on icon "Cerrar ventana" at bounding box center [653, 25] width 4 height 4
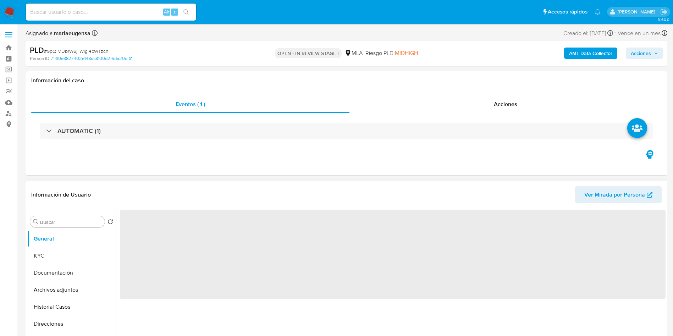
scroll to position [53, 0]
click at [62, 221] on input "Buscar" at bounding box center [71, 222] width 62 height 6
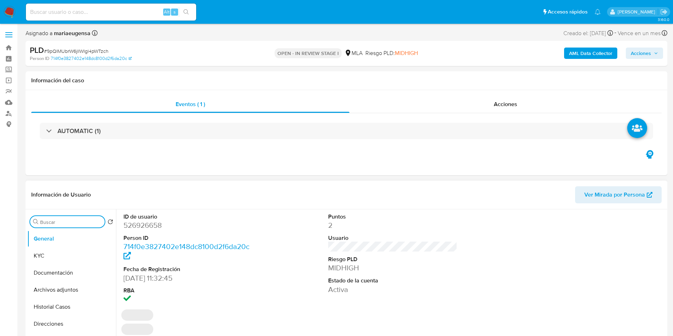
type input "a"
select select "10"
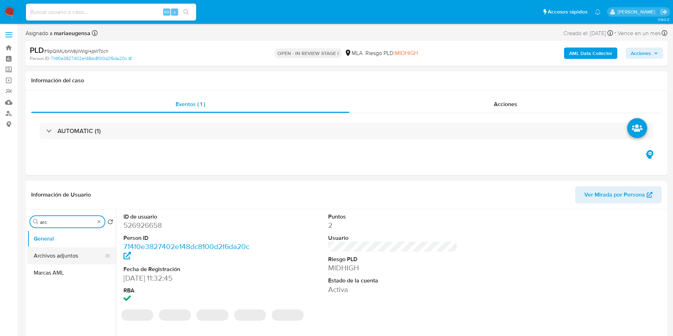
type input "arc"
drag, startPoint x: 67, startPoint y: 250, endPoint x: 95, endPoint y: 244, distance: 28.5
click at [71, 248] on button "Archivos adjuntos" at bounding box center [68, 255] width 83 height 17
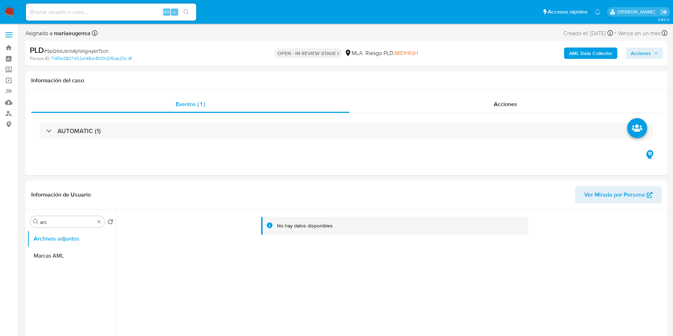
click at [582, 54] on b "AML Data Collector" at bounding box center [590, 53] width 43 height 11
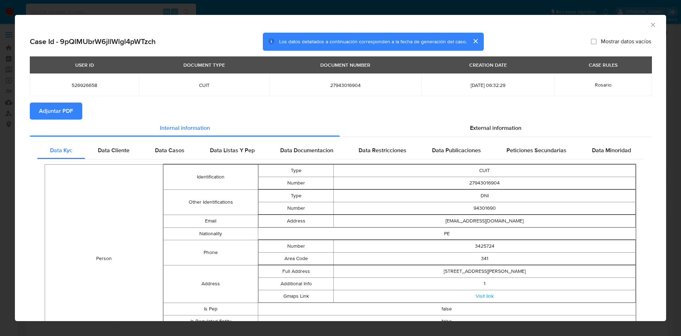
click at [72, 108] on span "Adjuntar PDF" at bounding box center [56, 111] width 34 height 16
click at [649, 25] on icon "Cerrar ventana" at bounding box center [652, 24] width 7 height 7
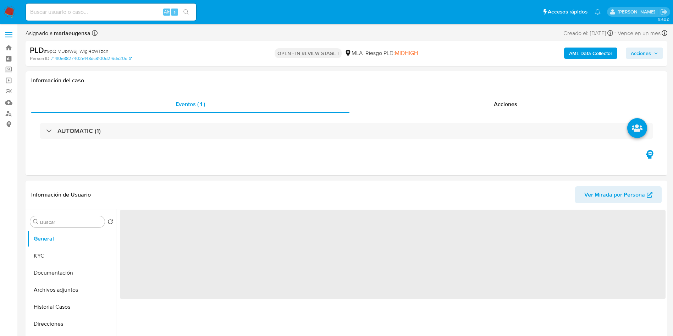
select select "10"
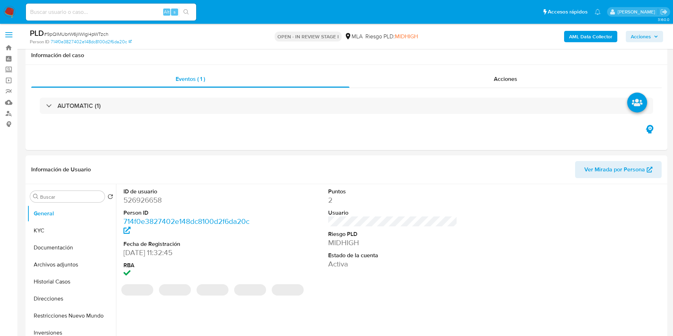
scroll to position [92, 0]
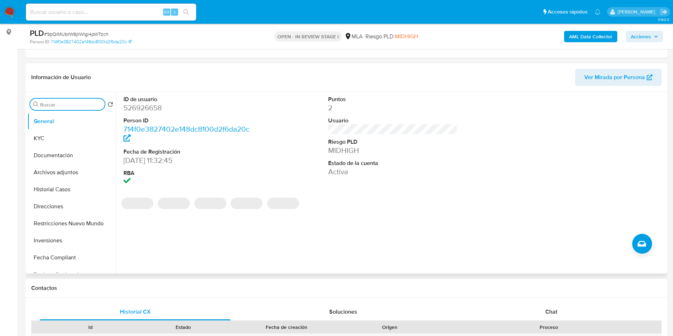
click at [71, 104] on input "Buscar" at bounding box center [71, 104] width 62 height 6
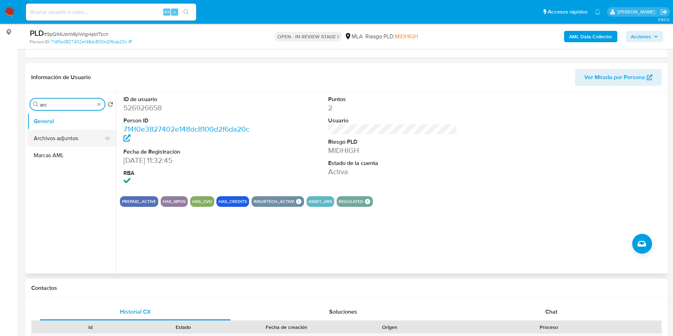
type input "arc"
click at [66, 144] on button "Archivos adjuntos" at bounding box center [68, 138] width 83 height 17
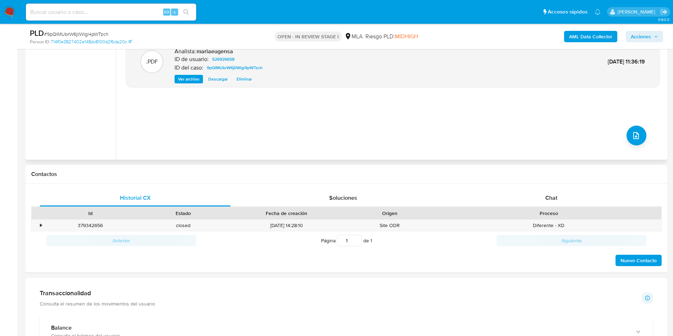
scroll to position [213, 0]
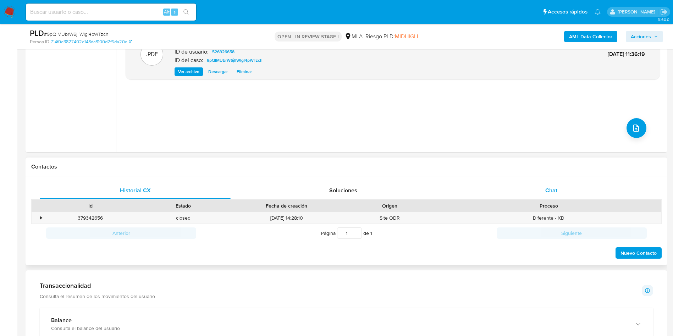
click at [561, 189] on div "Chat" at bounding box center [551, 190] width 191 height 17
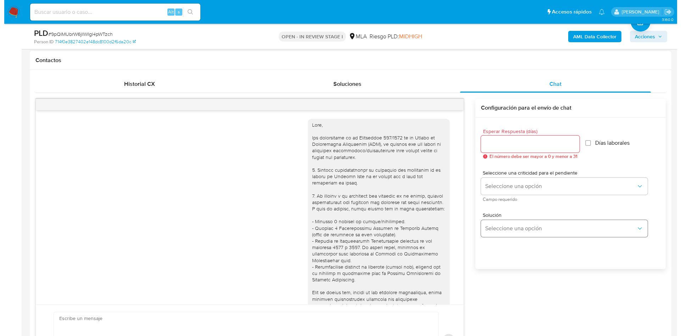
scroll to position [214, 0]
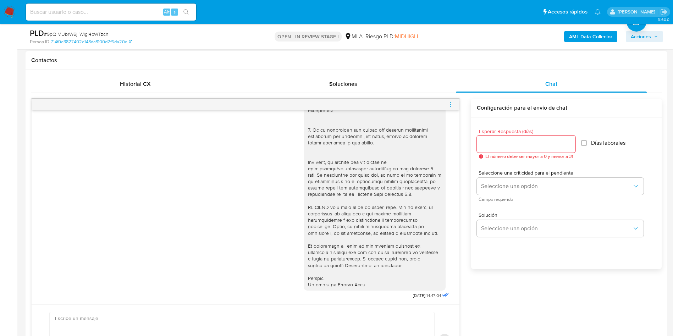
click at [502, 150] on div at bounding box center [525, 143] width 99 height 17
click at [502, 144] on input "Esperar Respuesta (días)" at bounding box center [525, 143] width 99 height 9
type input "3"
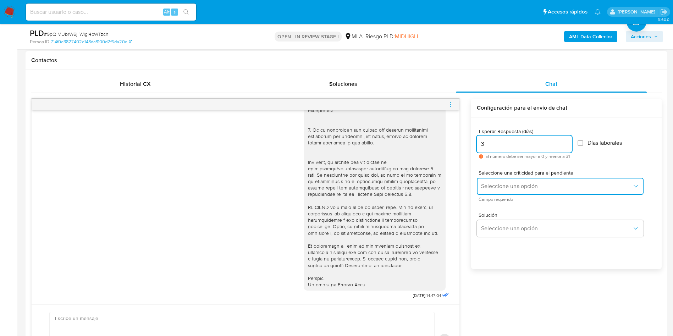
click at [507, 192] on button "Seleccione una opción" at bounding box center [559, 186] width 167 height 17
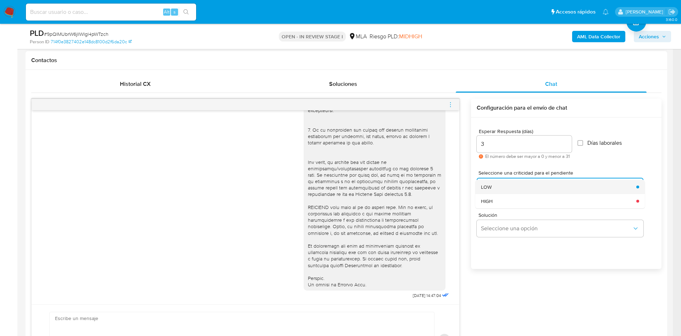
click at [509, 189] on div "LOW" at bounding box center [556, 187] width 151 height 14
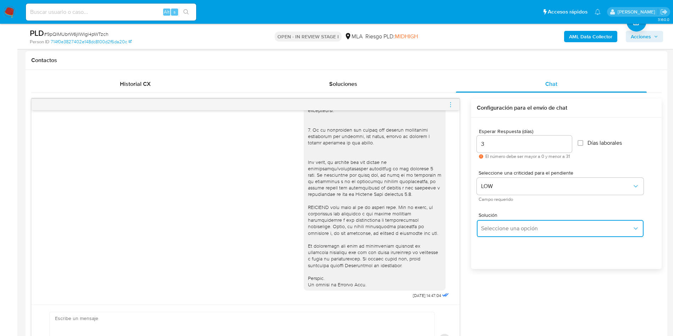
click at [498, 234] on button "Seleccione una opción" at bounding box center [559, 228] width 167 height 17
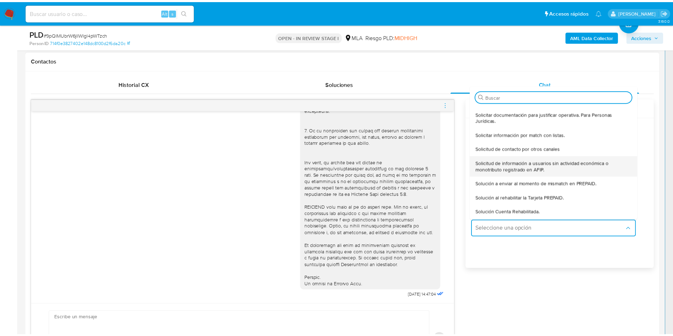
scroll to position [44, 0]
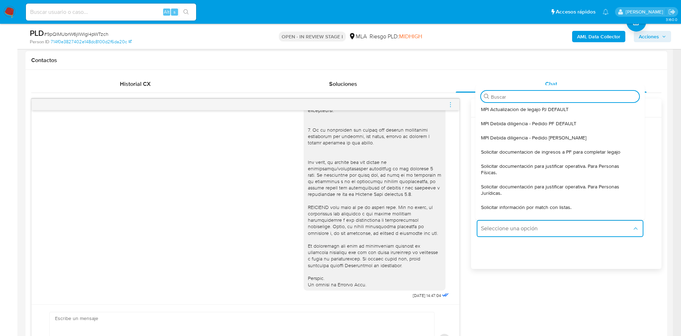
click at [506, 169] on span "Solicitar documentación para justificar operativa. Para Personas Físicas." at bounding box center [558, 169] width 154 height 13
type textarea "Hola,En función de las operaciones registradas en tu cuenta de Mercado Pago, ne…"
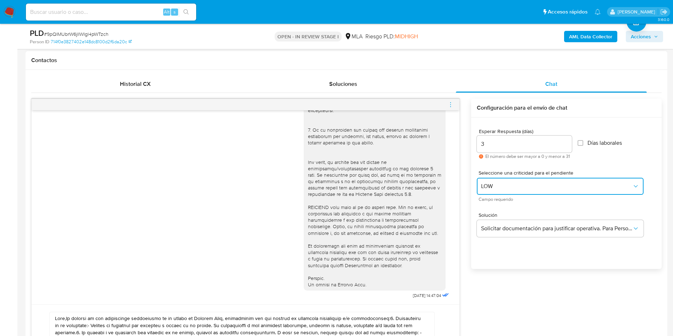
click at [497, 188] on span "LOW" at bounding box center [556, 186] width 151 height 7
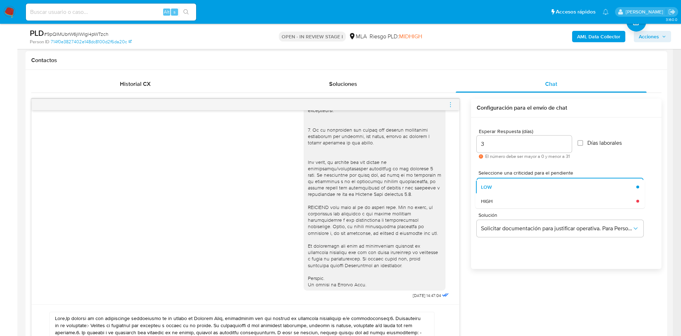
drag, startPoint x: 498, startPoint y: 206, endPoint x: 498, endPoint y: 202, distance: 4.6
click at [498, 202] on div "HIGH" at bounding box center [556, 201] width 151 height 14
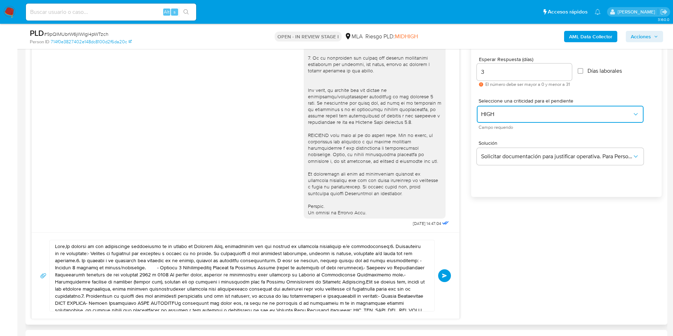
scroll to position [479, 0]
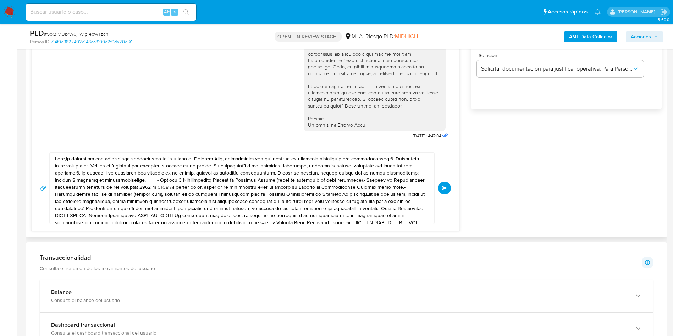
click at [238, 174] on textarea at bounding box center [240, 187] width 370 height 71
click at [238, 173] on textarea at bounding box center [240, 187] width 370 height 71
click at [238, 174] on textarea at bounding box center [240, 187] width 370 height 71
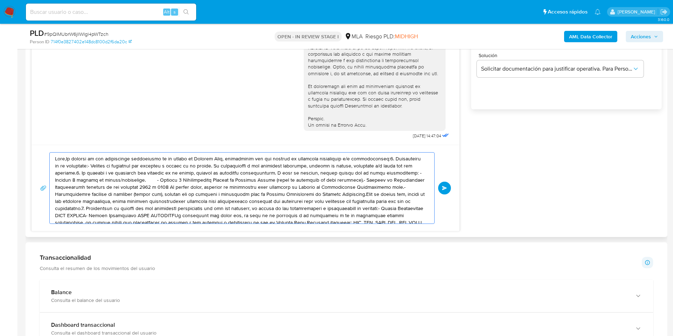
click at [238, 174] on textarea at bounding box center [240, 187] width 370 height 71
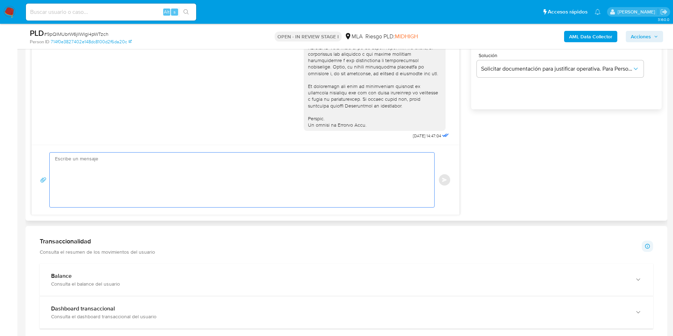
paste textarea "Hola, En función de las operaciones registradas en tu cuenta de Mercado Pago, n…"
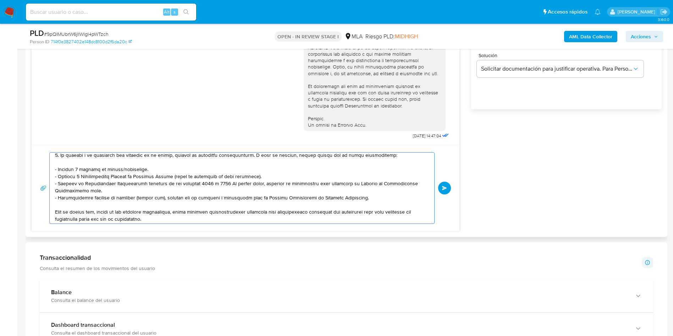
scroll to position [106, 0]
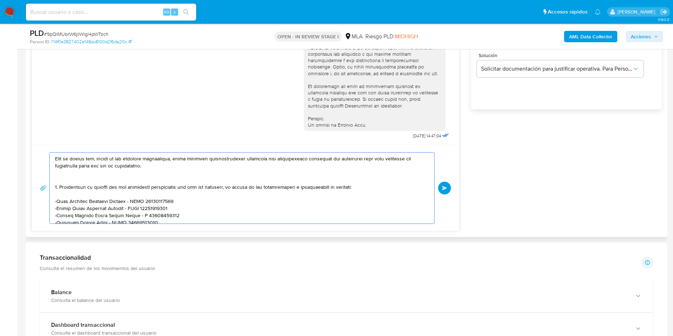
click at [157, 172] on textarea at bounding box center [240, 187] width 370 height 71
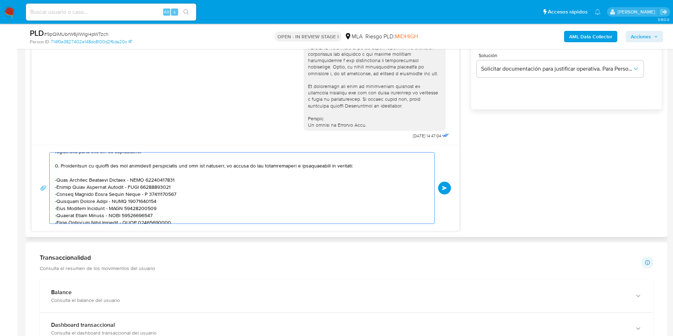
scroll to position [152, 0]
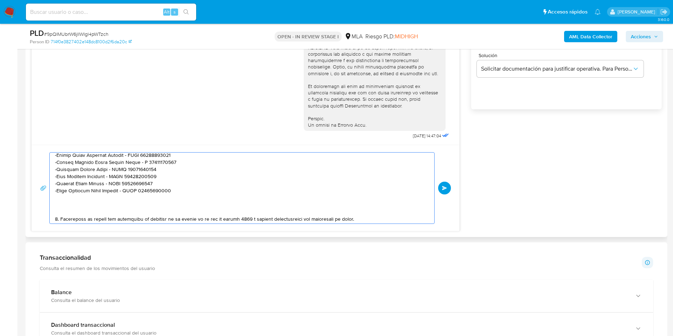
click at [107, 206] on textarea at bounding box center [240, 187] width 370 height 71
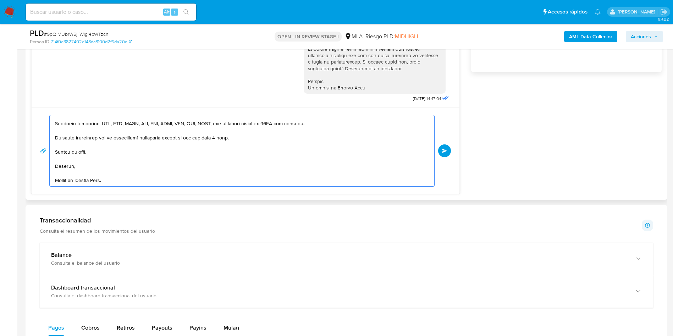
scroll to position [533, 0]
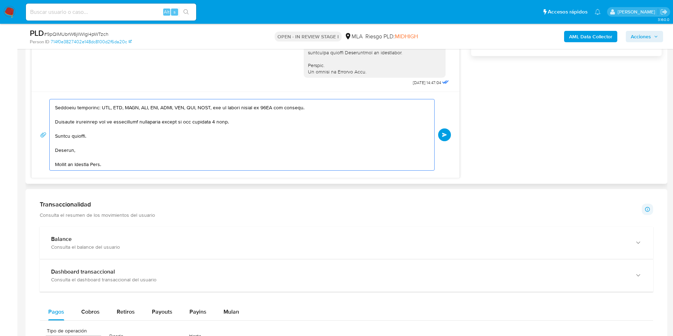
drag, startPoint x: 344, startPoint y: 138, endPoint x: 363, endPoint y: 143, distance: 20.2
click at [344, 138] on textarea at bounding box center [240, 134] width 370 height 71
type textarea "Hola, En función de las operaciones registradas en tu cuenta de Mercado Pago, n…"
click at [445, 134] on span "Enviar" at bounding box center [444, 135] width 5 height 4
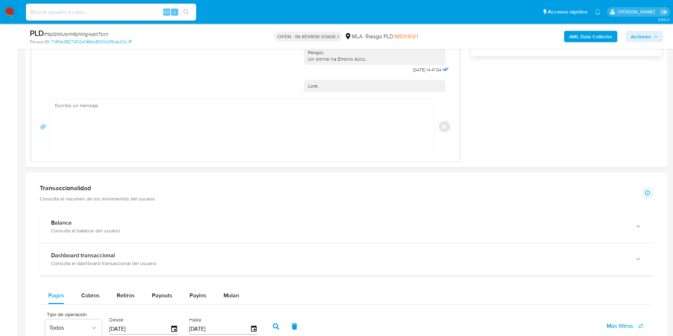
scroll to position [641, 0]
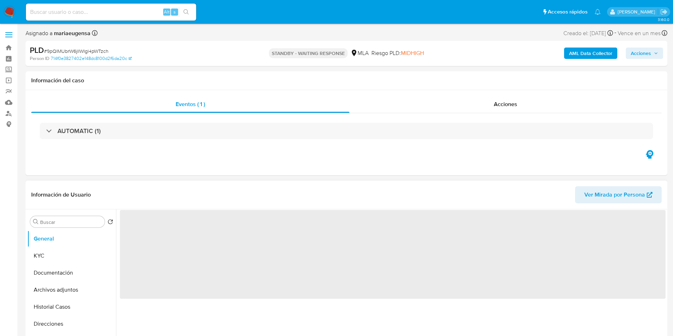
select select "10"
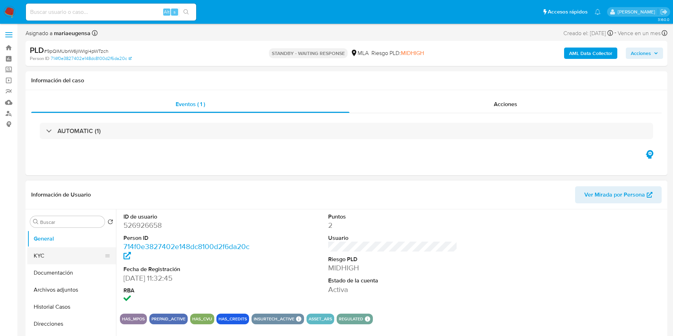
drag, startPoint x: 83, startPoint y: 258, endPoint x: 91, endPoint y: 258, distance: 8.2
click at [91, 258] on button "KYC" at bounding box center [68, 255] width 83 height 17
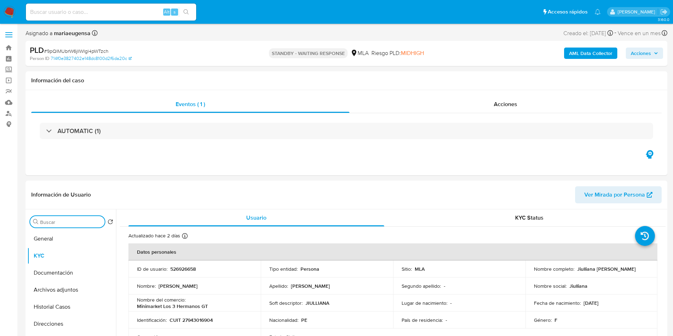
click at [55, 222] on input "Buscar" at bounding box center [71, 222] width 62 height 6
type input "arc"
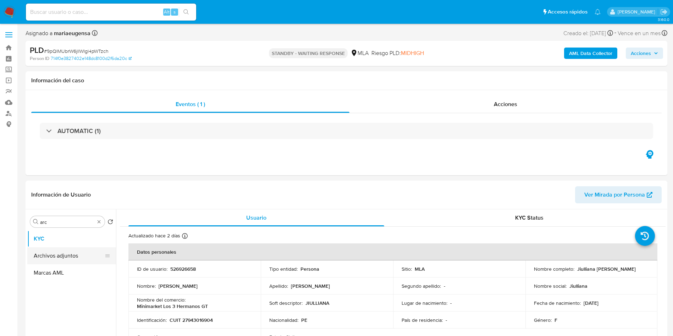
click at [60, 254] on button "Archivos adjuntos" at bounding box center [68, 255] width 83 height 17
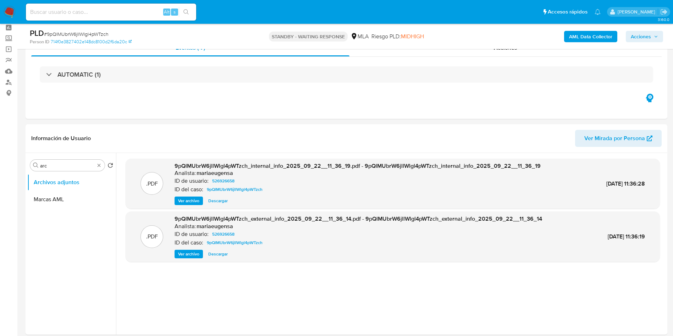
scroll to position [53, 0]
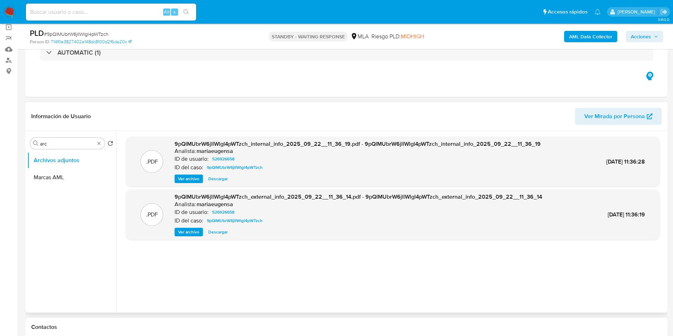
drag, startPoint x: 319, startPoint y: 247, endPoint x: 323, endPoint y: 249, distance: 3.7
click at [319, 247] on div ".PDF 9pQlMUbrW6jllWlgl4pWTzch_internal_info_2025_09_22__11_36_19.pdf - 9pQlMUbr…" at bounding box center [393, 221] width 534 height 170
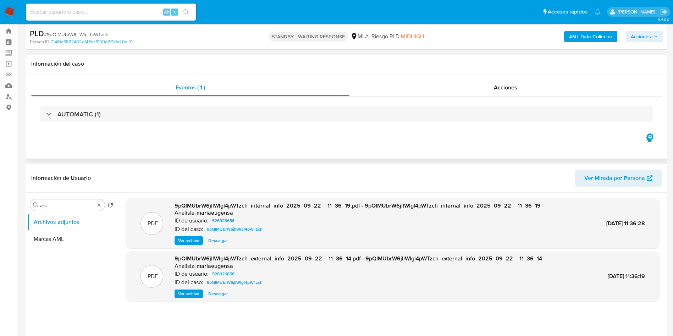
scroll to position [0, 0]
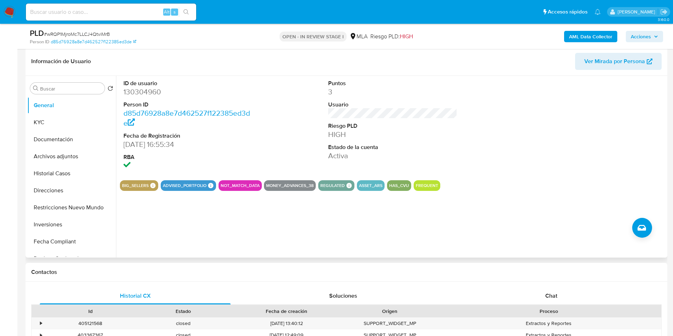
scroll to position [106, 0]
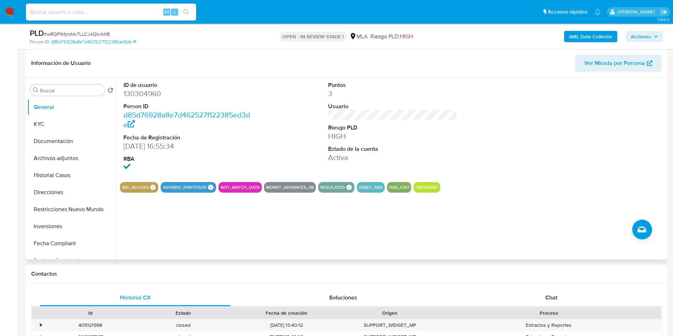
click at [124, 96] on dd "130304960" at bounding box center [187, 94] width 129 height 10
copy dd "130304960"
click at [73, 33] on span "# wRQP1MjroMc7LLCJ4QtviMrB" at bounding box center [77, 33] width 66 height 7
click at [73, 32] on span "# wRQP1MjroMc7LLCJ4QtviMrB" at bounding box center [77, 33] width 66 height 7
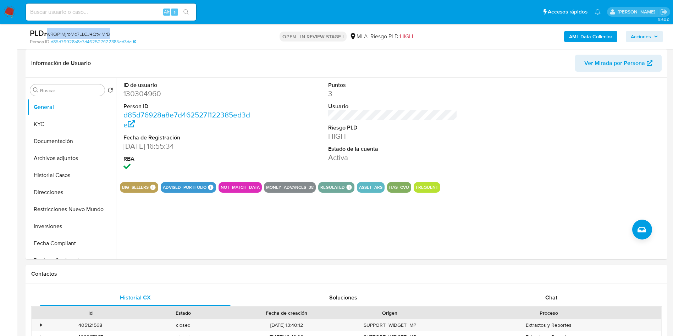
copy span "wRQP1MjroMc7LLCJ4QtviMrB"
click at [154, 91] on dd "130304960" at bounding box center [187, 94] width 129 height 10
click at [152, 91] on dd "130304960" at bounding box center [187, 94] width 129 height 10
click at [151, 91] on dd "130304960" at bounding box center [187, 94] width 129 height 10
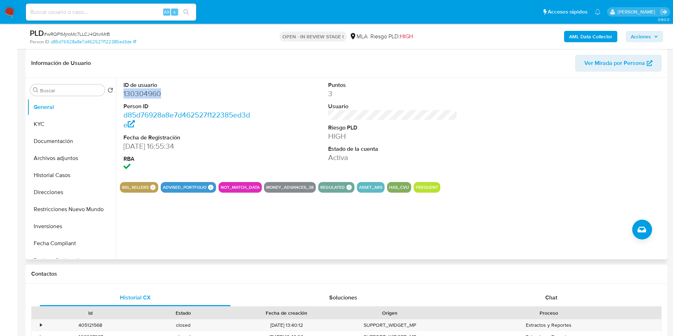
copy dd "130304960"
click at [77, 121] on button "KYC" at bounding box center [68, 124] width 83 height 17
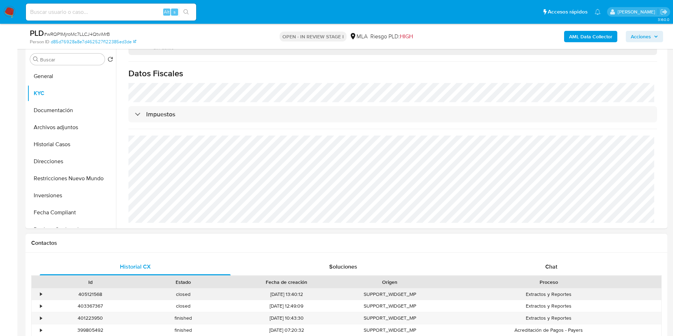
scroll to position [160, 0]
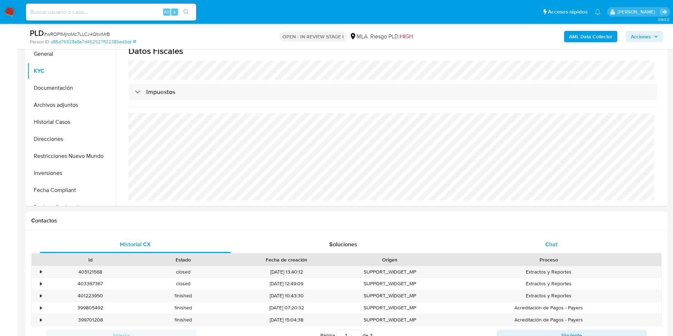
click at [550, 240] on span "Chat" at bounding box center [551, 244] width 12 height 8
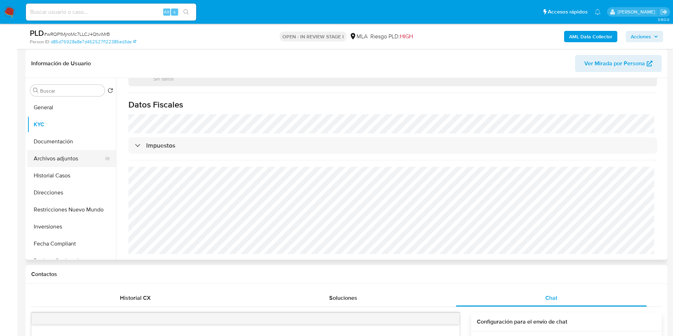
scroll to position [96, 0]
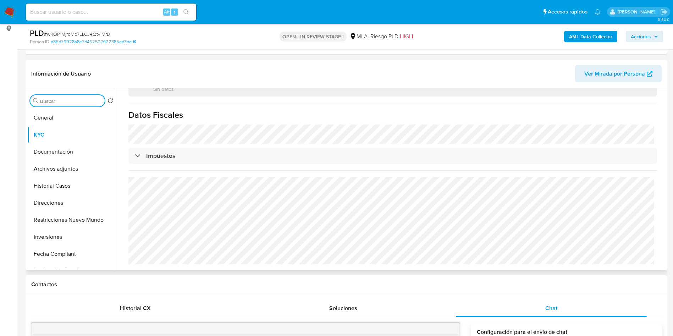
click at [58, 99] on input "Buscar" at bounding box center [71, 101] width 62 height 6
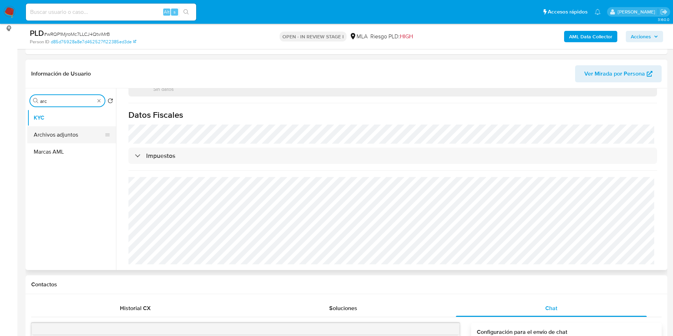
type input "arc"
drag, startPoint x: 68, startPoint y: 133, endPoint x: 71, endPoint y: 130, distance: 4.5
click at [69, 133] on button "Archivos adjuntos" at bounding box center [71, 134] width 89 height 17
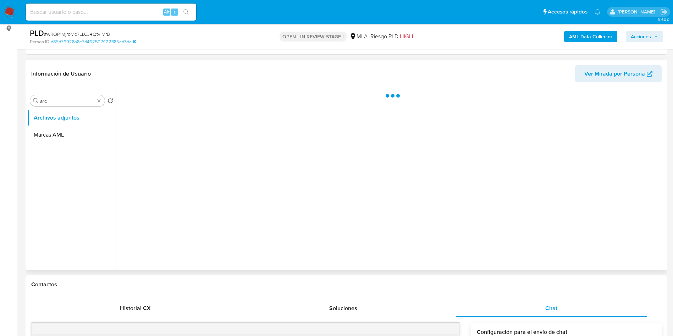
scroll to position [0, 0]
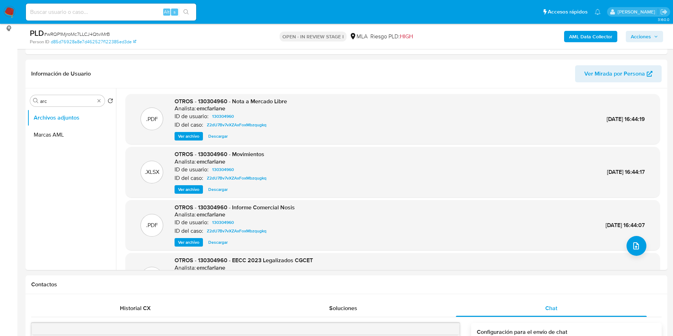
click at [583, 38] on b "AML Data Collector" at bounding box center [590, 36] width 43 height 11
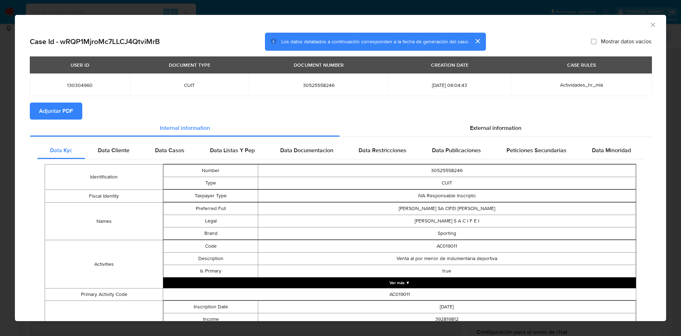
click at [56, 110] on span "Adjuntar PDF" at bounding box center [56, 111] width 34 height 16
click at [649, 25] on icon "Cerrar ventana" at bounding box center [652, 24] width 7 height 7
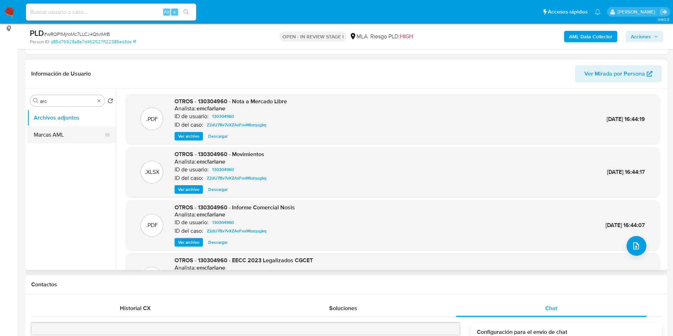
click at [57, 132] on button "Marcas AML" at bounding box center [68, 134] width 83 height 17
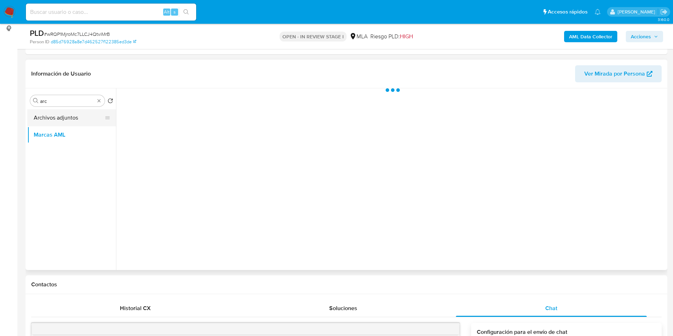
click at [65, 114] on button "Archivos adjuntos" at bounding box center [68, 117] width 83 height 17
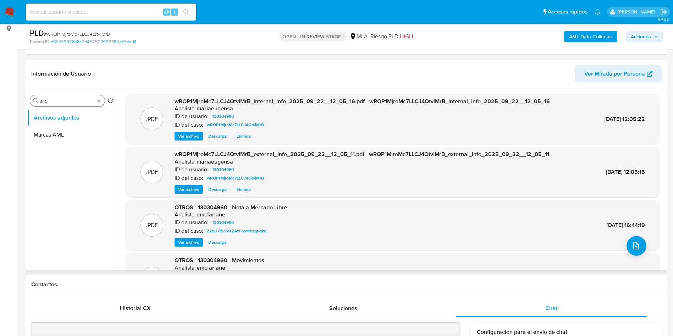
click at [71, 95] on div "Buscar arc" at bounding box center [67, 100] width 74 height 11
click at [71, 101] on input "arc" at bounding box center [67, 101] width 55 height 6
click at [60, 112] on button "General" at bounding box center [68, 117] width 83 height 17
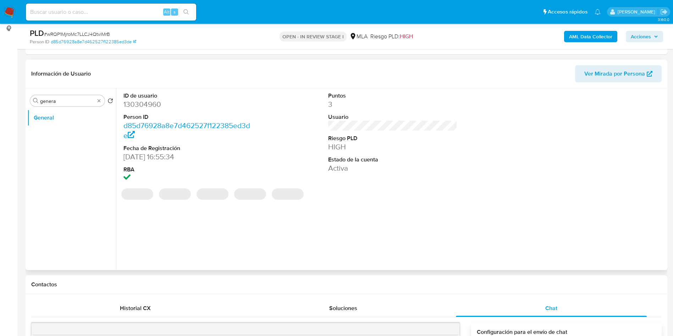
click at [133, 105] on dd "130304960" at bounding box center [187, 104] width 129 height 10
copy dd "130304960"
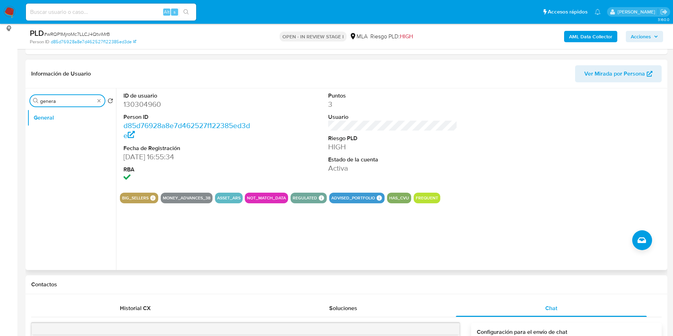
click at [67, 99] on input "genera" at bounding box center [67, 101] width 55 height 6
click at [72, 136] on button "Archivos adjuntos" at bounding box center [68, 134] width 83 height 17
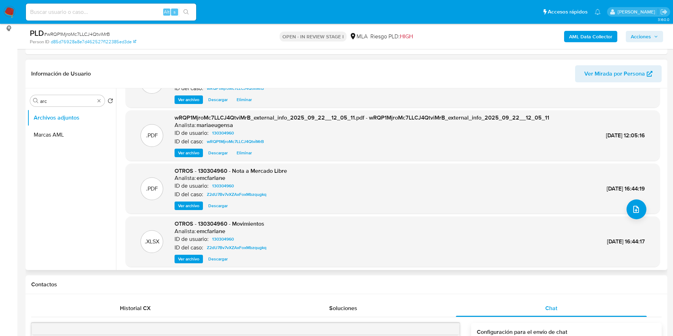
scroll to position [53, 0]
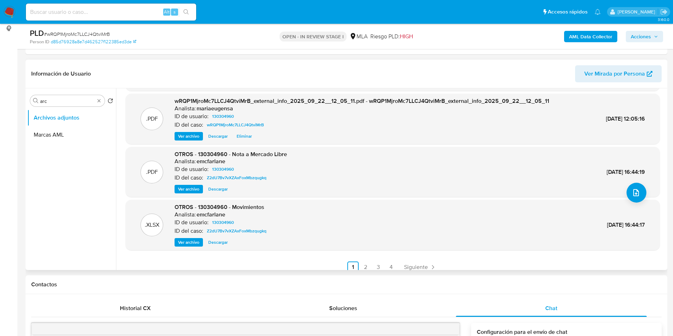
drag, startPoint x: 191, startPoint y: 187, endPoint x: 167, endPoint y: 189, distance: 23.8
click at [180, 190] on span "Ver archivo" at bounding box center [188, 188] width 21 height 7
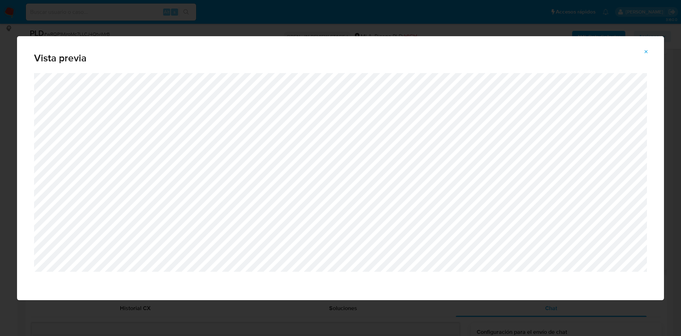
click at [646, 53] on icon "Attachment preview" at bounding box center [646, 52] width 6 height 6
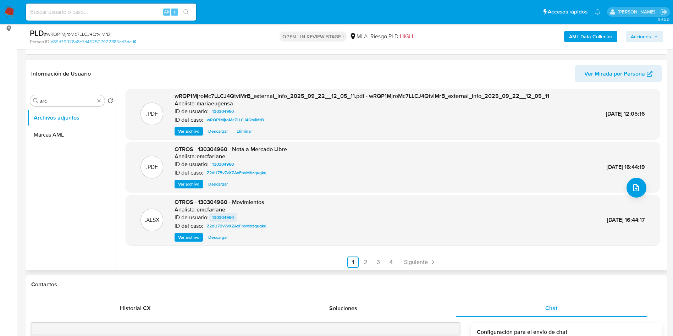
scroll to position [60, 0]
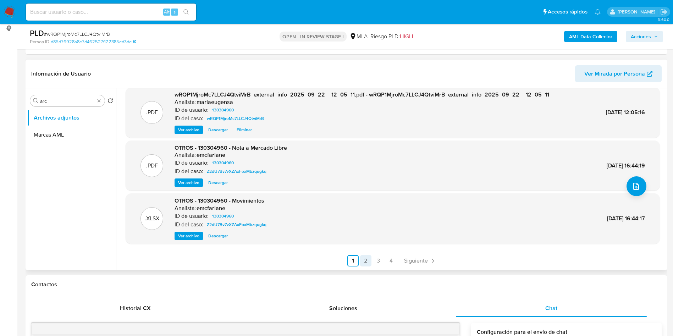
click at [364, 260] on link "2" at bounding box center [365, 260] width 11 height 11
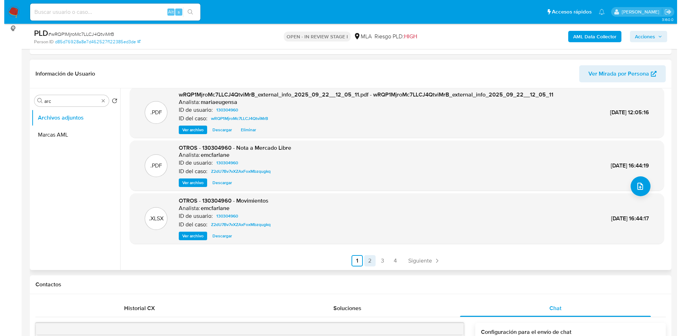
scroll to position [0, 0]
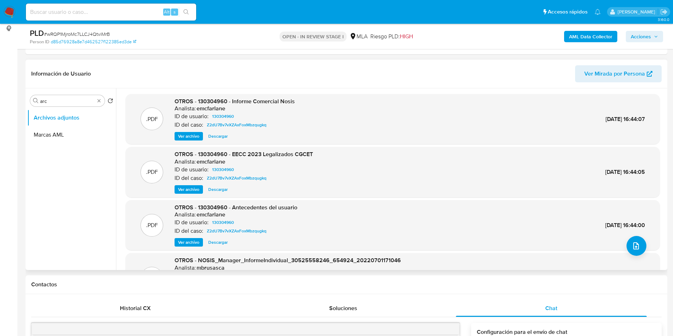
click at [186, 189] on span "Ver archivo" at bounding box center [188, 189] width 21 height 7
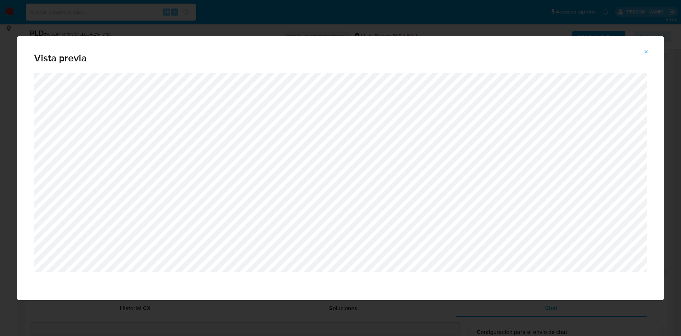
drag, startPoint x: 648, startPoint y: 49, endPoint x: 643, endPoint y: 57, distance: 9.9
click at [648, 49] on icon "Attachment preview" at bounding box center [646, 52] width 6 height 6
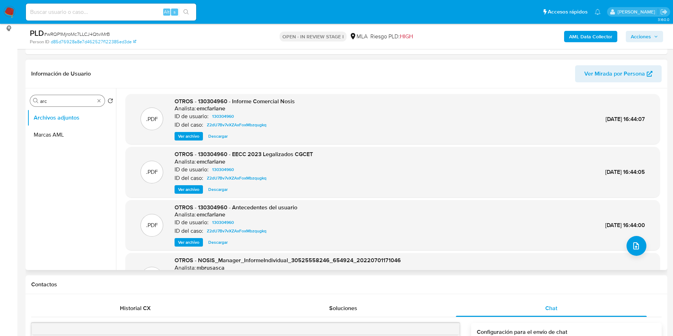
click at [51, 96] on div "Buscar arc Volver al orden por defecto Archivos adjuntos Marcas AML" at bounding box center [71, 179] width 89 height 180
click at [51, 102] on input "arc" at bounding box center [67, 101] width 55 height 6
click at [51, 101] on input "a" at bounding box center [67, 101] width 55 height 6
type input "arc"
click at [66, 133] on button "Marcas AML" at bounding box center [68, 134] width 83 height 17
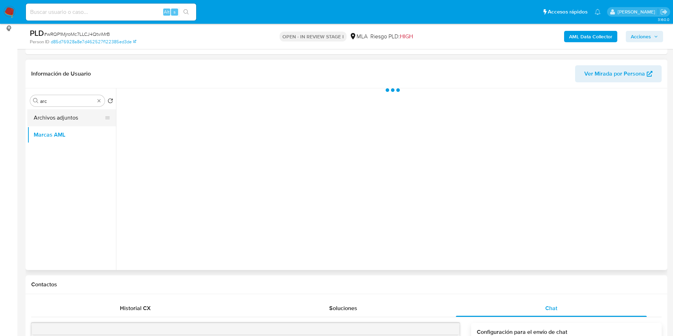
click at [79, 115] on button "Archivos adjuntos" at bounding box center [68, 117] width 83 height 17
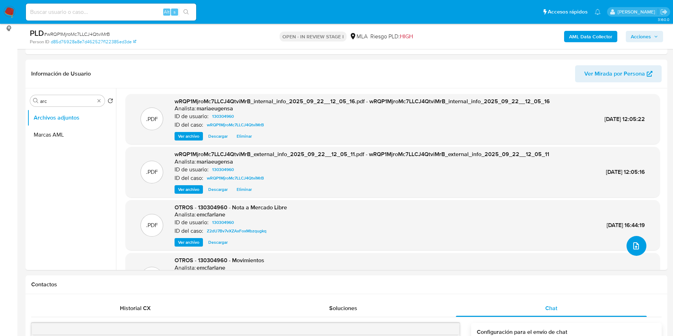
click at [636, 240] on button "upload-file" at bounding box center [636, 246] width 20 height 20
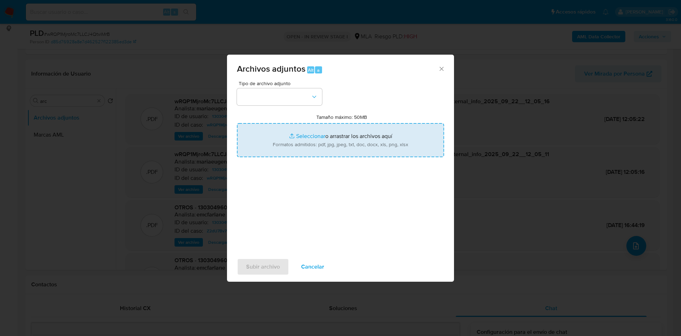
click at [303, 143] on input "Tamaño máximo: 50MB Seleccionar archivos" at bounding box center [340, 140] width 207 height 34
type input "C:\fakepath\Caselog wRQP1MjroMc7LLCJ4QtviMrB_2025_09_22_10_24_10 (1).docx"
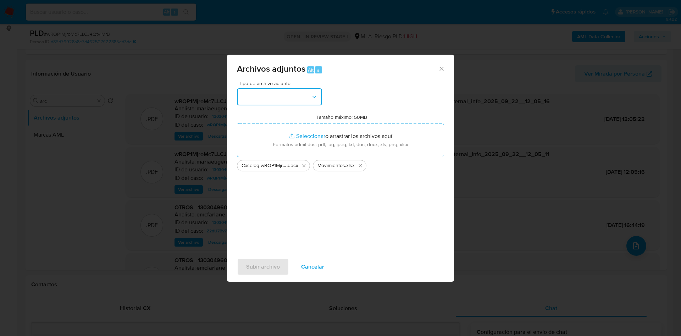
click at [261, 95] on button "button" at bounding box center [279, 96] width 85 height 17
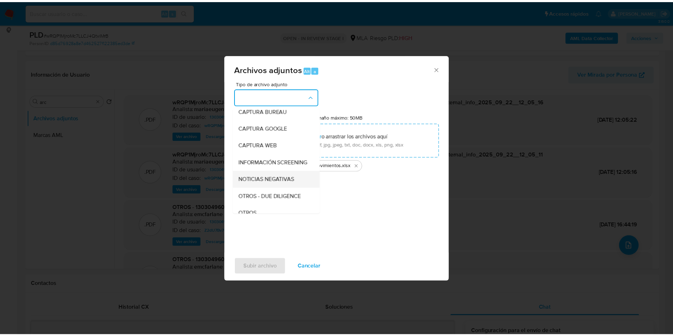
scroll to position [53, 0]
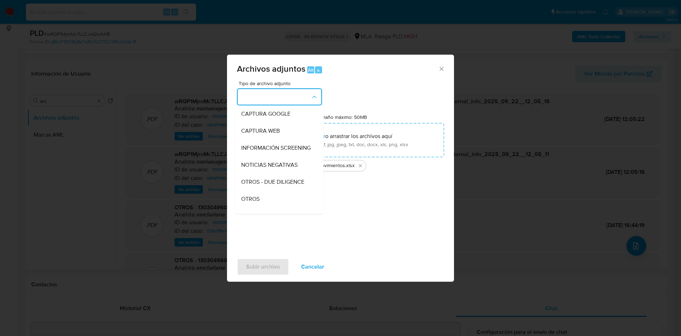
drag, startPoint x: 258, startPoint y: 202, endPoint x: 255, endPoint y: 229, distance: 27.4
click at [258, 202] on span "OTROS" at bounding box center [250, 198] width 18 height 7
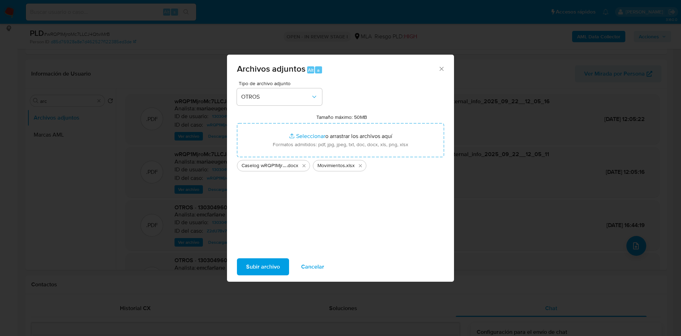
click at [263, 263] on span "Subir archivo" at bounding box center [263, 267] width 34 height 16
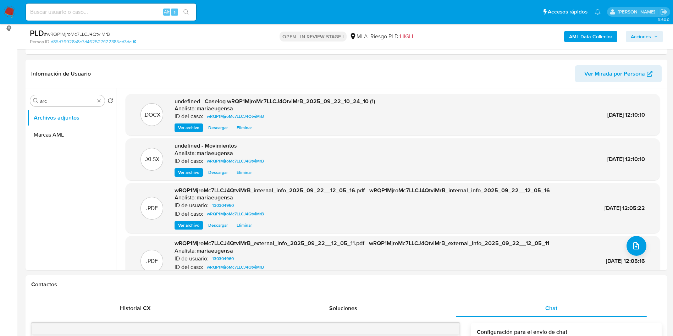
drag, startPoint x: 652, startPoint y: 34, endPoint x: 647, endPoint y: 37, distance: 6.0
click at [651, 34] on span "Acciones" at bounding box center [643, 37] width 27 height 10
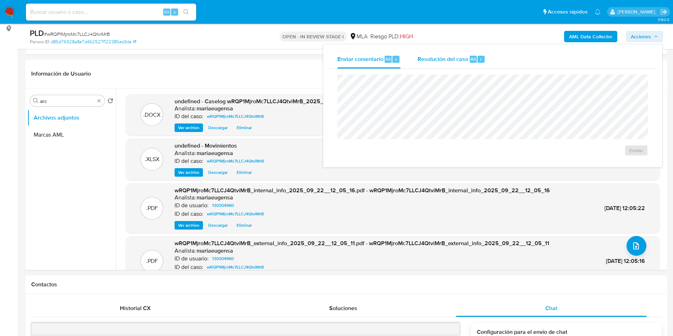
drag, startPoint x: 443, startPoint y: 51, endPoint x: 444, endPoint y: 67, distance: 16.3
click at [443, 59] on div "Resolución del caso Alt r" at bounding box center [451, 59] width 68 height 18
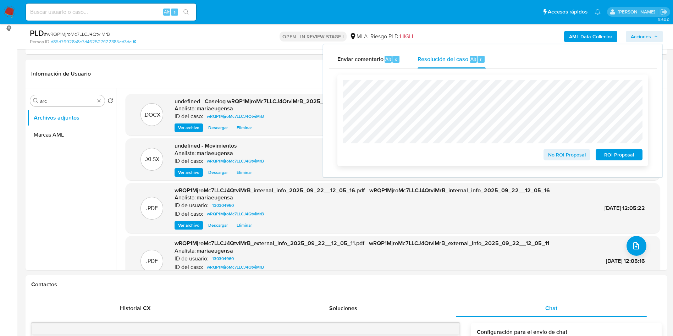
click at [568, 154] on span "No ROI Proposal" at bounding box center [566, 155] width 37 height 10
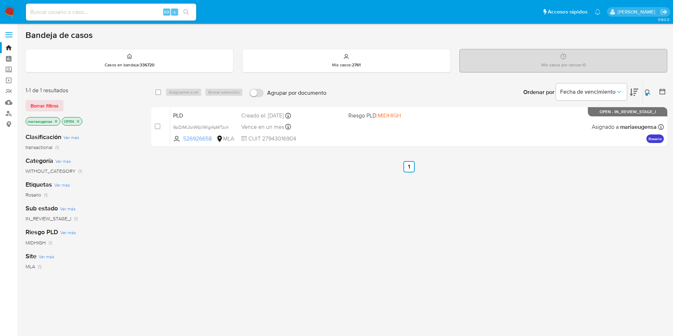
click at [645, 91] on icon at bounding box center [648, 92] width 6 height 6
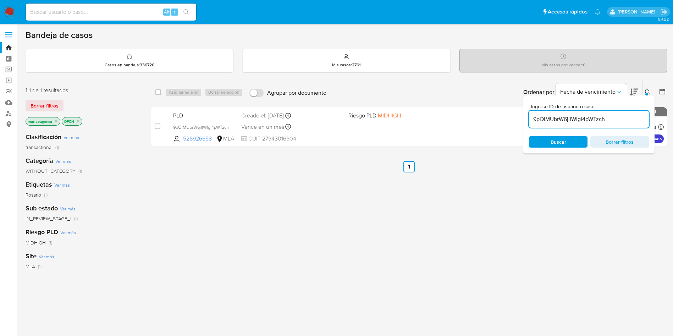
click at [634, 117] on input "9pQlMUbrW6jllWlgl4pWTzch" at bounding box center [589, 119] width 120 height 9
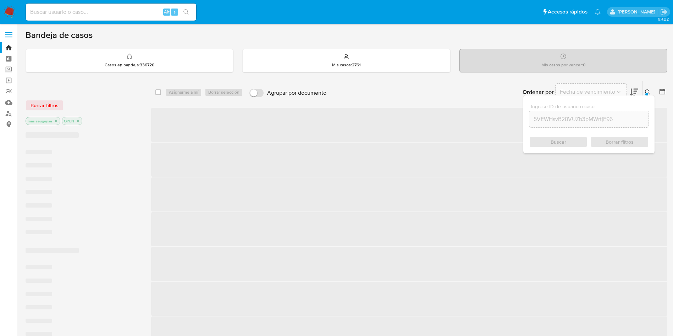
click at [648, 92] on icon at bounding box center [648, 92] width 6 height 6
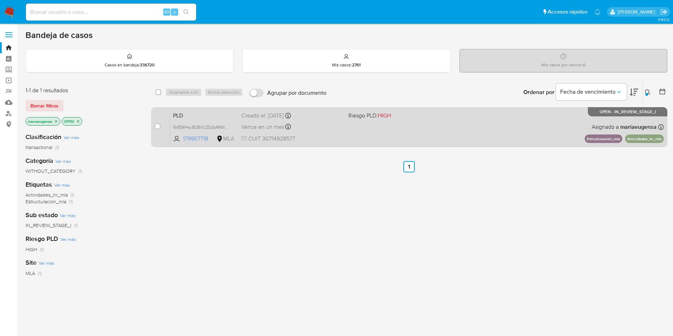
click at [205, 112] on span "PLD" at bounding box center [204, 114] width 62 height 9
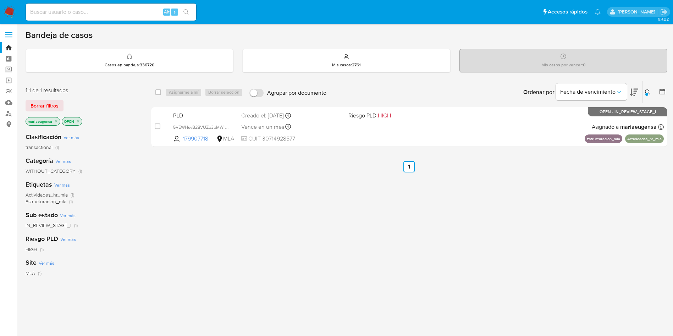
click at [649, 91] on icon at bounding box center [648, 92] width 6 height 6
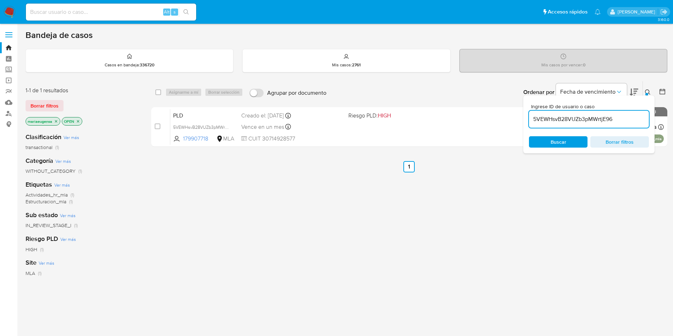
click at [612, 118] on input "5VEWHsvB28VUZb3pMWrtjE96" at bounding box center [589, 119] width 120 height 9
click at [612, 117] on input "5VEWHsvB28VUZb3pMWrtjE96" at bounding box center [589, 119] width 120 height 9
type input "jUHc5O3fg6rcTJGrcBkOr2zl"
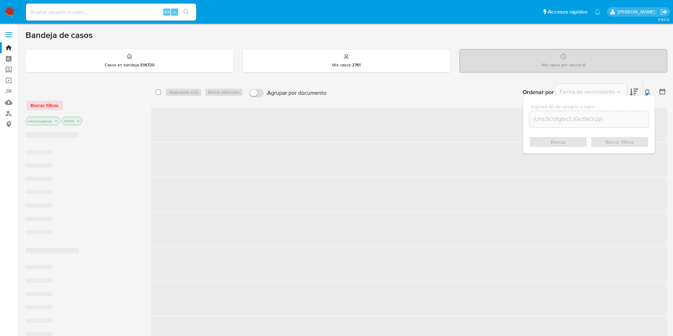
click at [647, 91] on icon at bounding box center [648, 92] width 6 height 6
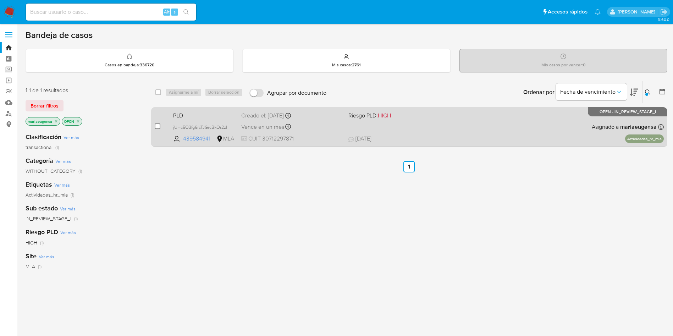
click at [159, 126] on input "checkbox" at bounding box center [158, 126] width 6 height 6
checkbox input "true"
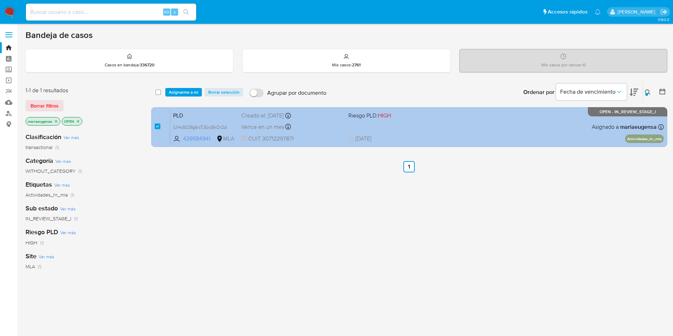
click at [198, 116] on span "PLD" at bounding box center [204, 114] width 62 height 9
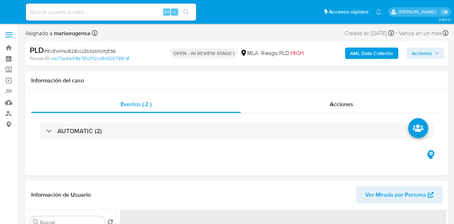
select select "10"
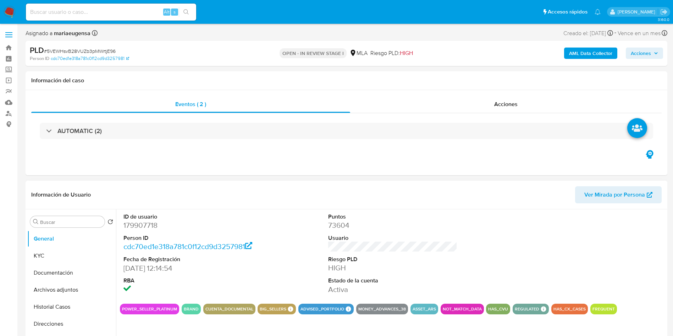
click at [135, 223] on dl "ID de usuario 179907718 Person ID cdc70ed1e318a781c0f12cd9d3257981 Fecha de Reg…" at bounding box center [187, 254] width 129 height 82
click at [135, 223] on dd "179907718" at bounding box center [187, 225] width 129 height 10
copy dd "179907718"
click at [141, 223] on dd "179907718" at bounding box center [187, 225] width 129 height 10
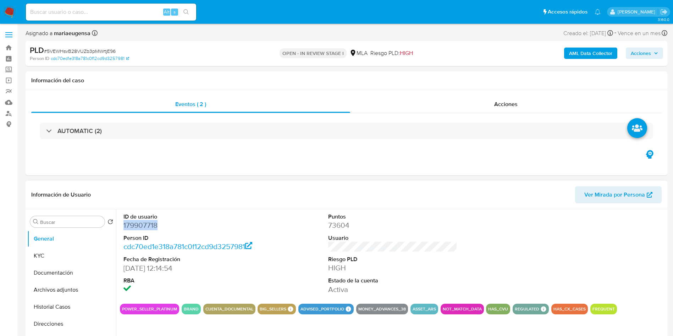
click at [141, 223] on dd "179907718" at bounding box center [187, 225] width 129 height 10
drag, startPoint x: 55, startPoint y: 310, endPoint x: 57, endPoint y: 320, distance: 11.1
click at [56, 223] on button "Historial Casos" at bounding box center [71, 306] width 89 height 17
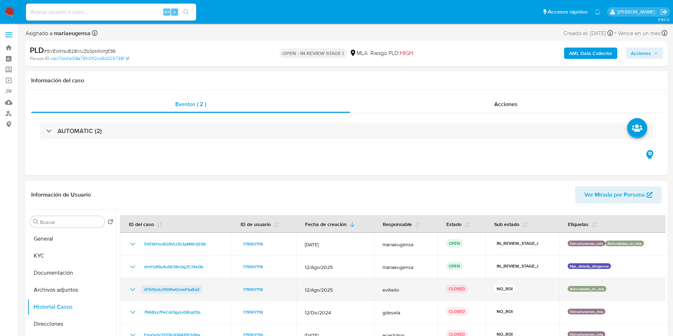
drag, startPoint x: 220, startPoint y: 289, endPoint x: 141, endPoint y: 287, distance: 78.4
click at [141, 223] on div "rP3VlbxLv1IS9fwGmwFkaRa3" at bounding box center [175, 289] width 95 height 9
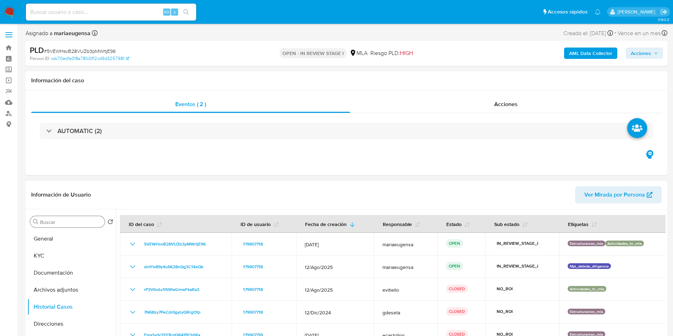
drag, startPoint x: 46, startPoint y: 225, endPoint x: 50, endPoint y: 220, distance: 6.4
click at [49, 221] on div "Buscar" at bounding box center [67, 221] width 74 height 11
click at [50, 219] on input "Buscar" at bounding box center [71, 222] width 62 height 6
click at [56, 223] on div "Buscar" at bounding box center [67, 221] width 74 height 11
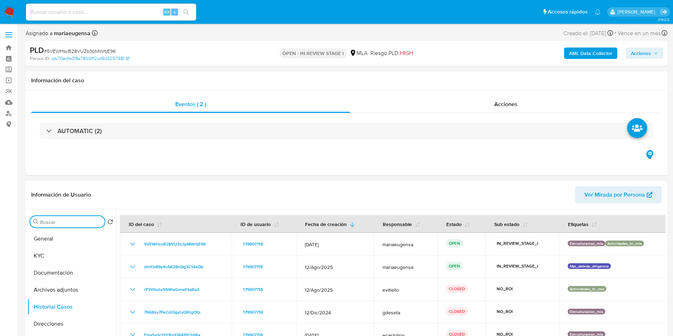
click at [59, 221] on input "Buscar" at bounding box center [71, 222] width 62 height 6
click at [66, 223] on input "Buscar" at bounding box center [71, 222] width 62 height 6
drag, startPoint x: 59, startPoint y: 240, endPoint x: 66, endPoint y: 223, distance: 18.3
click at [62, 223] on button "General" at bounding box center [71, 238] width 89 height 17
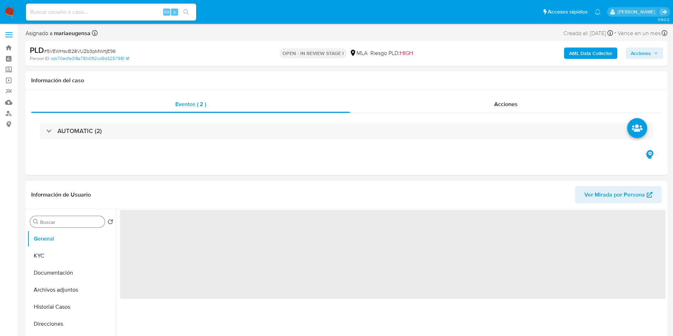
click at [67, 219] on input "Buscar" at bounding box center [71, 222] width 62 height 6
type input "arc"
drag, startPoint x: 68, startPoint y: 255, endPoint x: 345, endPoint y: 292, distance: 279.4
click at [75, 223] on button "Archivos adjuntos" at bounding box center [71, 255] width 89 height 17
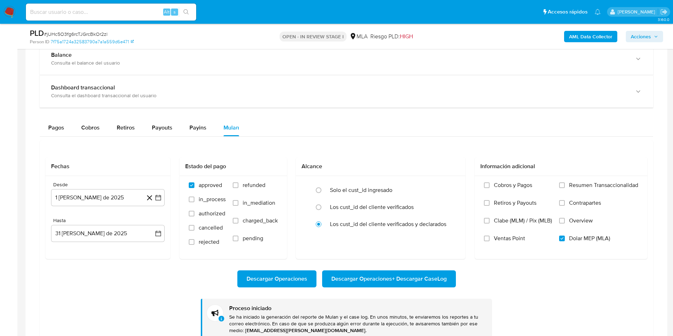
scroll to position [479, 0]
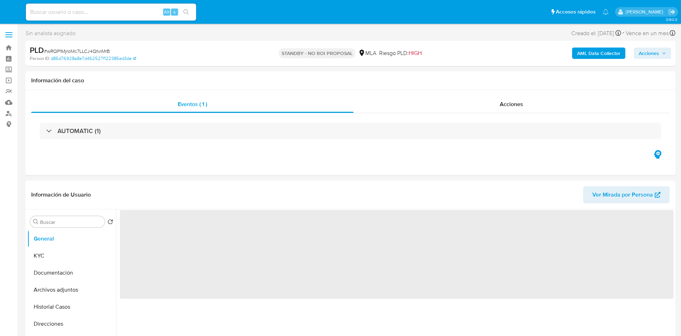
select select "10"
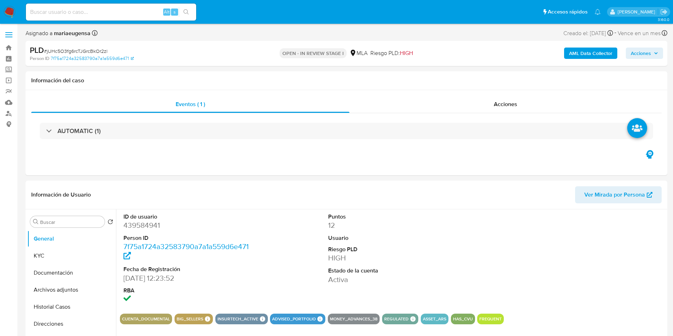
select select "10"
click at [138, 220] on dd "439584941" at bounding box center [187, 225] width 129 height 10
copy dd "439584941"
click at [71, 46] on div "PLD # jUHc5O3fg6rcTJGrcBkOr2zl" at bounding box center [134, 50] width 208 height 11
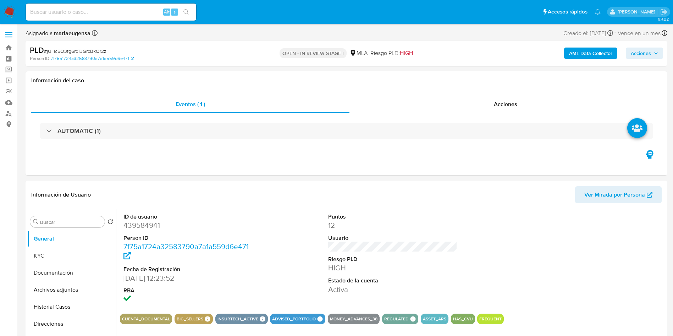
click at [70, 54] on span "# jUHc5O3fg6rcTJGrcBkOr2zl" at bounding box center [75, 51] width 63 height 7
click at [71, 51] on span "# jUHc5O3fg6rcTJGrcBkOr2zl" at bounding box center [75, 51] width 63 height 7
copy span "jUHc5O3fg6rcTJGrcBkOr2zl"
click at [146, 232] on dl "ID de usuario 439584941 Person ID 7f75a1724a32583790a7a1a559d6e471 Fecha de Reg…" at bounding box center [187, 258] width 129 height 91
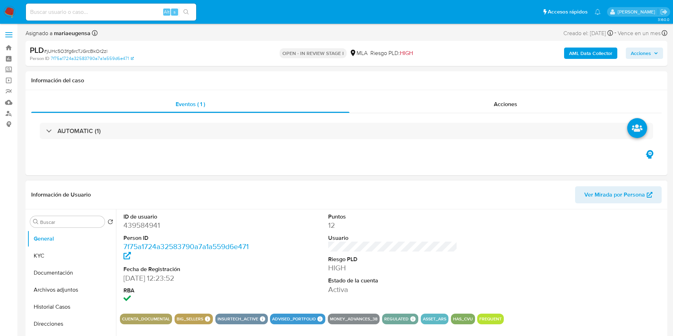
drag, startPoint x: 146, startPoint y: 232, endPoint x: 148, endPoint y: 228, distance: 4.3
click at [146, 230] on dl "ID de usuario 439584941 Person ID 7f75a1724a32583790a7a1a559d6e471 Fecha de Reg…" at bounding box center [187, 258] width 129 height 91
click at [150, 223] on dd "439584941" at bounding box center [187, 225] width 129 height 10
copy dd "439584941"
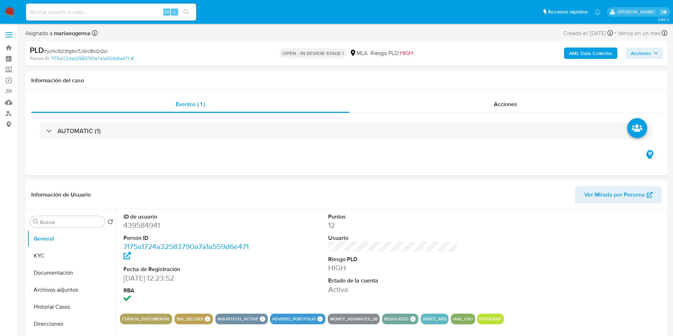
click at [77, 52] on span "# jUHc5O3fg6rcTJGrcBkOr2zl" at bounding box center [75, 51] width 63 height 7
copy span "jUHc5O3fg6rcTJGrcBkOr2zl"
click at [128, 231] on dl "ID de usuario 439584941 Person ID 7f75a1724a32583790a7a1a559d6e471 Fecha de Reg…" at bounding box center [187, 258] width 129 height 91
click at [129, 230] on dd "439584941" at bounding box center [187, 225] width 129 height 10
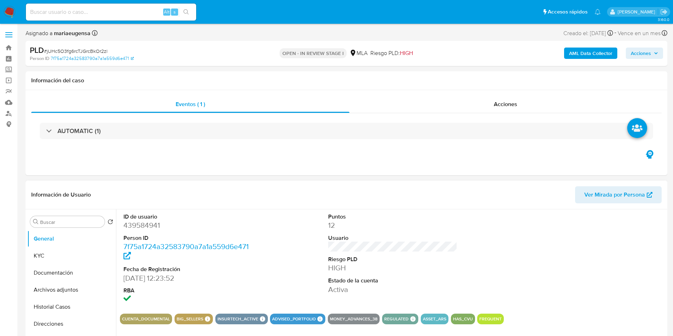
click at [132, 227] on dd "439584941" at bounding box center [187, 225] width 129 height 10
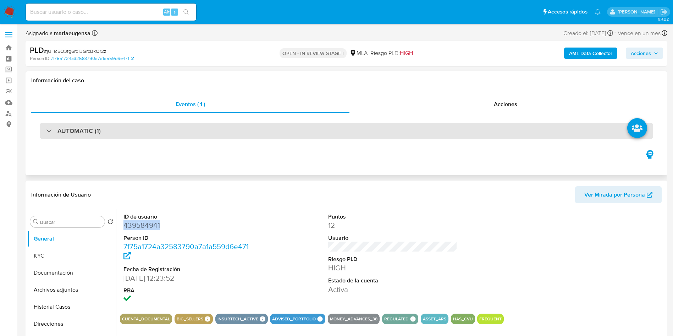
copy dd "439584941"
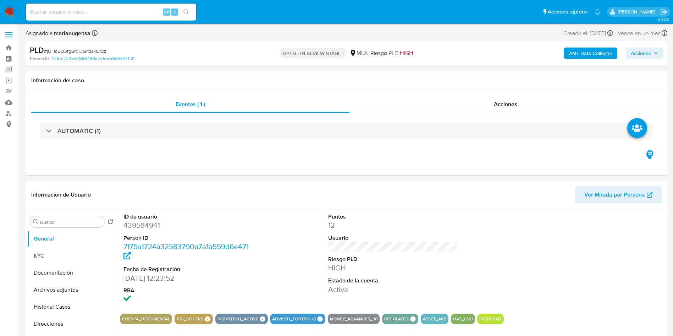
click at [166, 256] on dd "7f75a1724a32583790a7a1a559d6e471" at bounding box center [187, 251] width 129 height 20
drag, startPoint x: 49, startPoint y: 256, endPoint x: 112, endPoint y: 262, distance: 63.7
click at [58, 253] on button "KYC" at bounding box center [68, 255] width 83 height 17
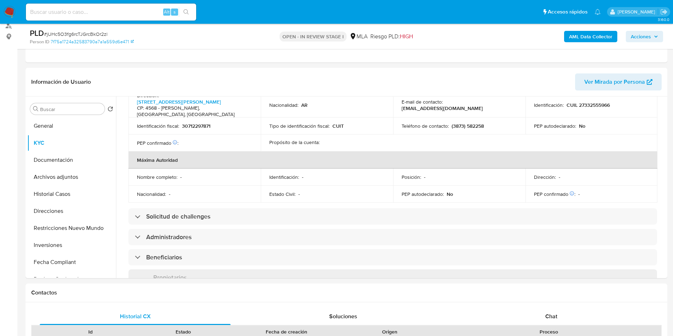
scroll to position [473, 0]
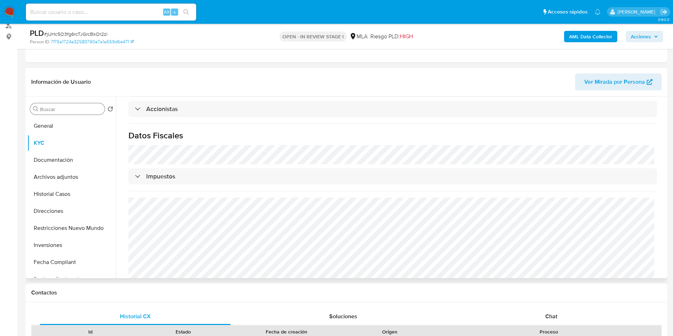
click at [62, 103] on div "Buscar" at bounding box center [67, 108] width 74 height 11
click at [62, 109] on input "Buscar" at bounding box center [71, 109] width 62 height 6
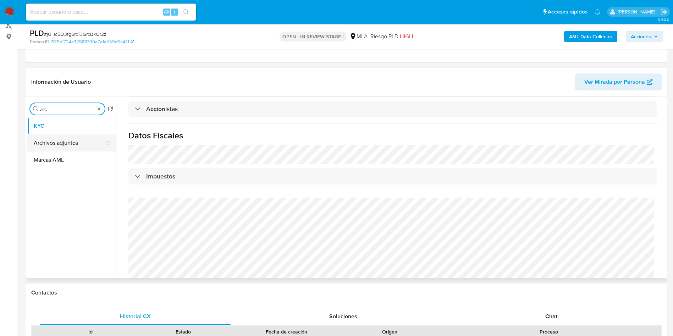
type input "arc"
drag, startPoint x: 54, startPoint y: 136, endPoint x: 48, endPoint y: 150, distance: 15.2
click at [54, 137] on button "Archivos adjuntos" at bounding box center [71, 142] width 89 height 17
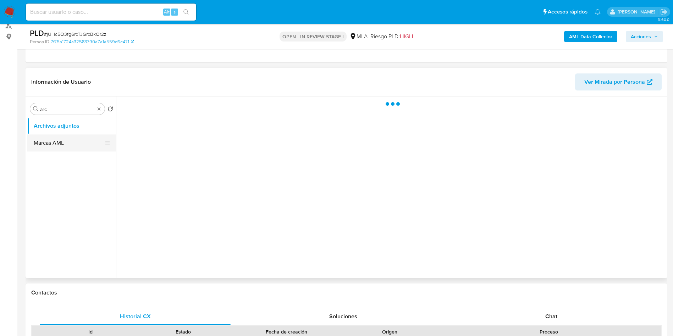
scroll to position [0, 0]
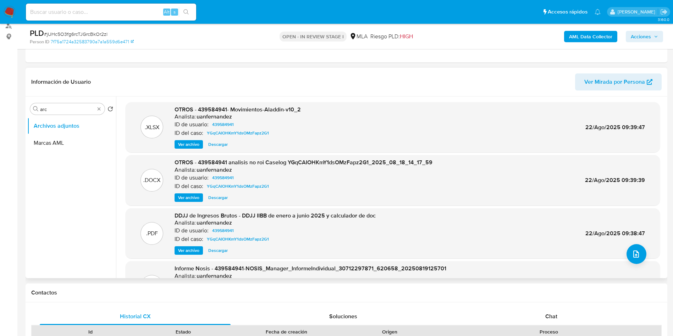
click at [186, 250] on span "Ver archivo" at bounding box center [188, 250] width 21 height 7
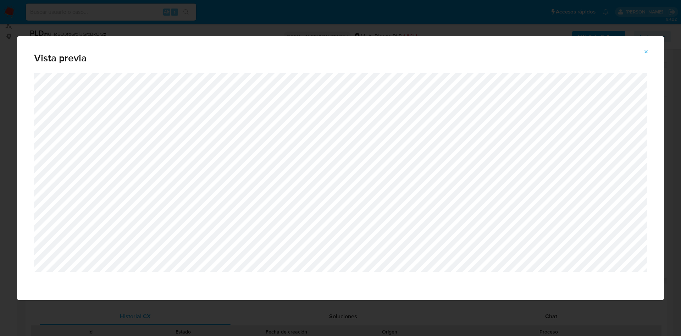
click at [644, 54] on icon "Attachment preview" at bounding box center [646, 52] width 6 height 6
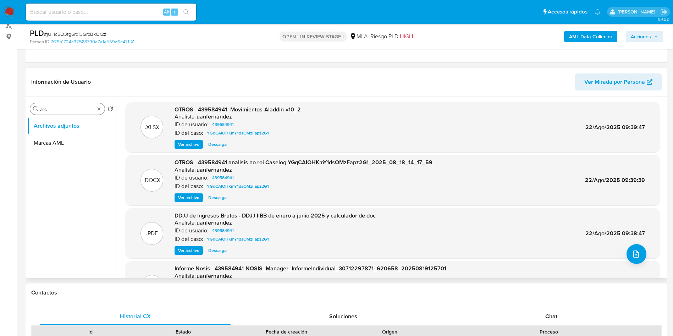
click at [60, 110] on input "arc" at bounding box center [67, 109] width 55 height 6
type input "kyc"
click at [55, 126] on button "KYC" at bounding box center [68, 125] width 83 height 17
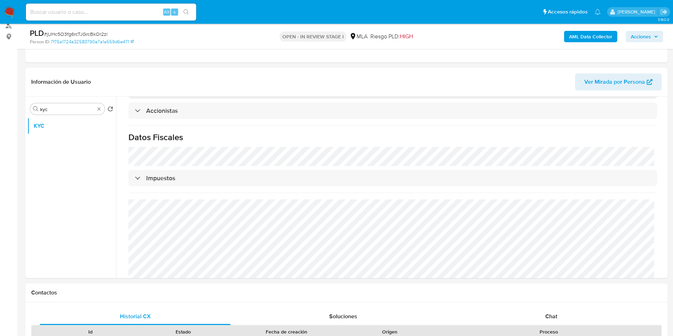
scroll to position [473, 0]
click at [76, 107] on input "kyc" at bounding box center [67, 109] width 55 height 6
click at [75, 106] on input "kyc" at bounding box center [67, 109] width 55 height 6
click at [64, 145] on button "Direcciones" at bounding box center [71, 142] width 89 height 17
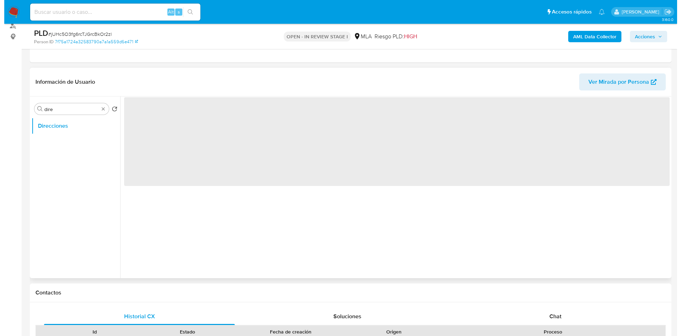
scroll to position [0, 0]
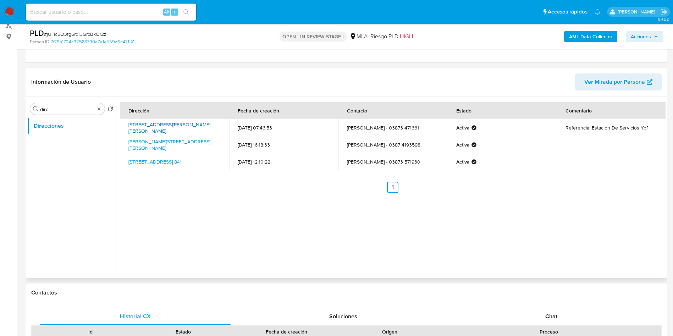
click at [167, 126] on link "[STREET_ADDRESS][PERSON_NAME][PERSON_NAME]" at bounding box center [169, 127] width 82 height 13
click at [156, 144] on link "[PERSON_NAME][STREET_ADDRESS][PERSON_NAME]" at bounding box center [169, 144] width 82 height 13
click at [160, 163] on td "[STREET_ADDRESS] 841" at bounding box center [174, 161] width 109 height 17
click at [162, 161] on link "[STREET_ADDRESS] 841" at bounding box center [154, 161] width 53 height 7
click at [181, 205] on div "Dirección Fecha de creación Contacto Estado Comentario [STREET_ADDRESS][PERSON_…" at bounding box center [390, 187] width 549 height 182
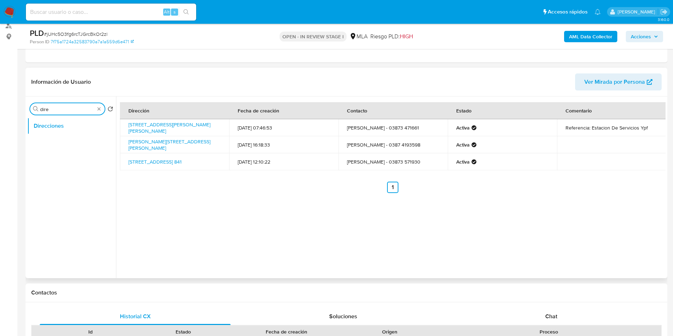
click at [50, 107] on input "dire" at bounding box center [67, 109] width 55 height 6
click at [50, 107] on input "a" at bounding box center [67, 109] width 55 height 6
type input "arc"
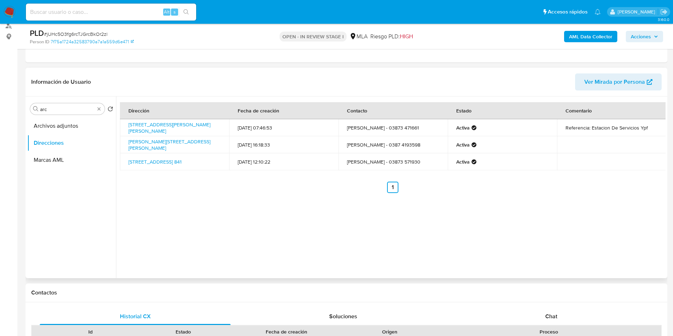
drag, startPoint x: 57, startPoint y: 126, endPoint x: 354, endPoint y: 271, distance: 330.7
click at [62, 127] on button "Archivos adjuntos" at bounding box center [71, 125] width 89 height 17
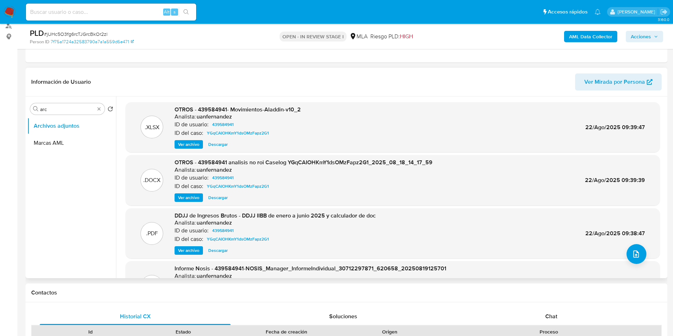
click at [190, 197] on span "Ver archivo" at bounding box center [188, 197] width 21 height 7
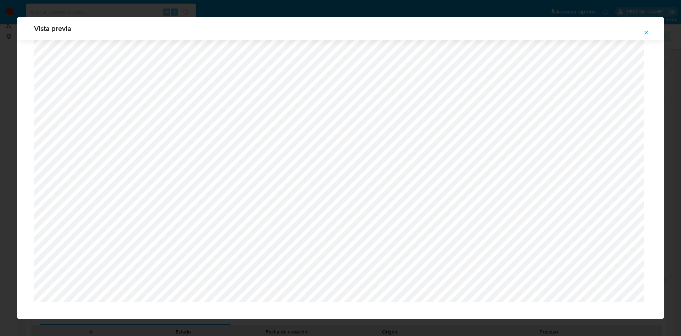
scroll to position [1189, 0]
click at [645, 31] on icon "Attachment preview" at bounding box center [646, 33] width 6 height 6
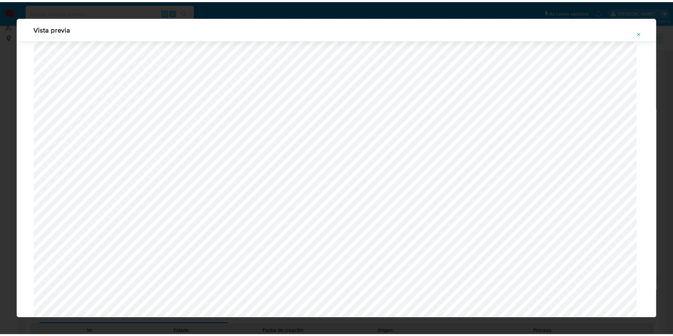
scroll to position [0, 0]
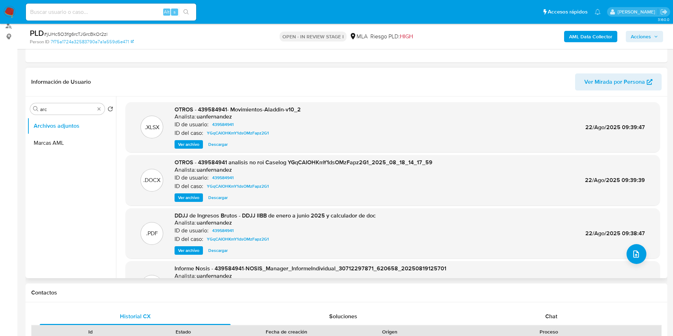
drag, startPoint x: 199, startPoint y: 196, endPoint x: 205, endPoint y: 208, distance: 13.5
click at [199, 197] on span "Ver archivo" at bounding box center [188, 197] width 21 height 7
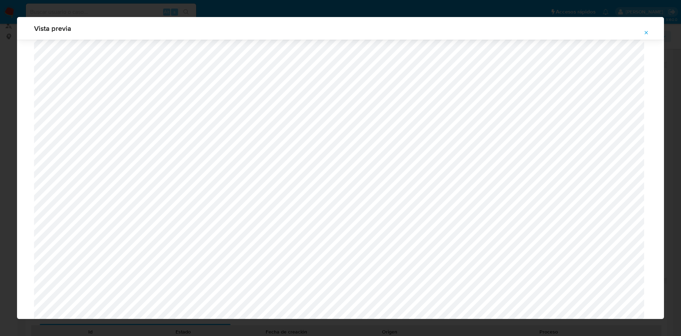
scroll to position [571, 0]
click at [645, 34] on icon "Attachment preview" at bounding box center [646, 33] width 6 height 6
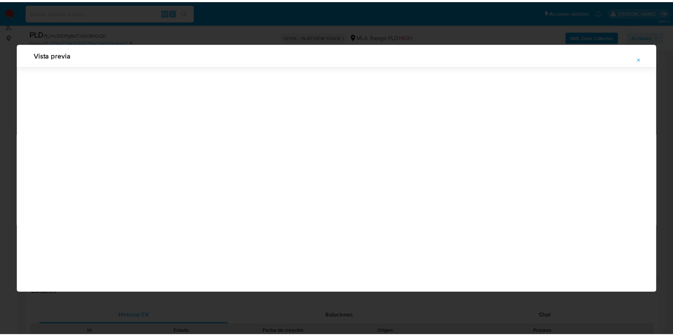
scroll to position [0, 0]
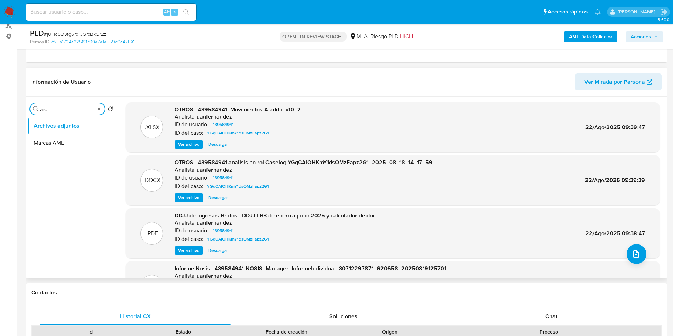
click at [83, 111] on input "arc" at bounding box center [67, 109] width 55 height 6
click at [83, 110] on input "arc" at bounding box center [67, 109] width 55 height 6
type input "arc"
click at [71, 133] on ul "Archivos adjuntos Marcas AML" at bounding box center [71, 197] width 89 height 160
click at [76, 118] on button "Archivos adjuntos" at bounding box center [68, 125] width 83 height 17
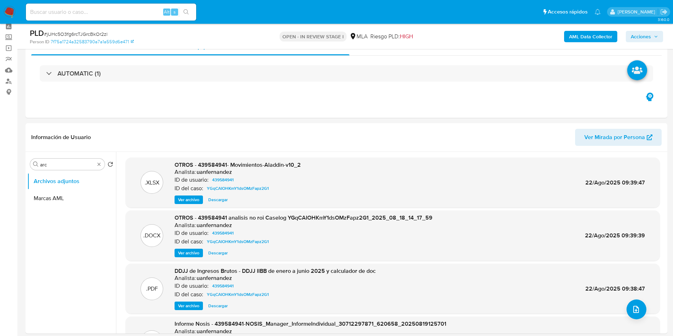
click at [585, 36] on b "AML Data Collector" at bounding box center [590, 36] width 43 height 11
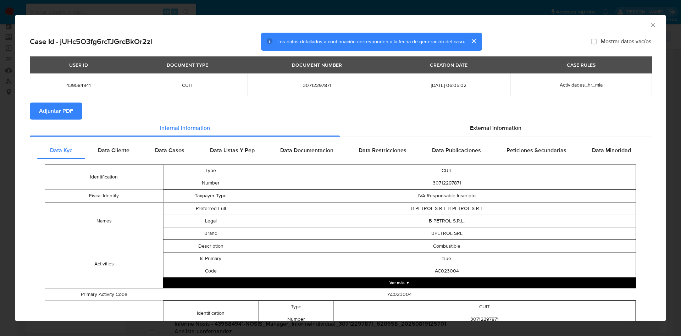
click at [45, 116] on span "Adjuntar PDF" at bounding box center [56, 111] width 34 height 16
